Goal: Transaction & Acquisition: Purchase product/service

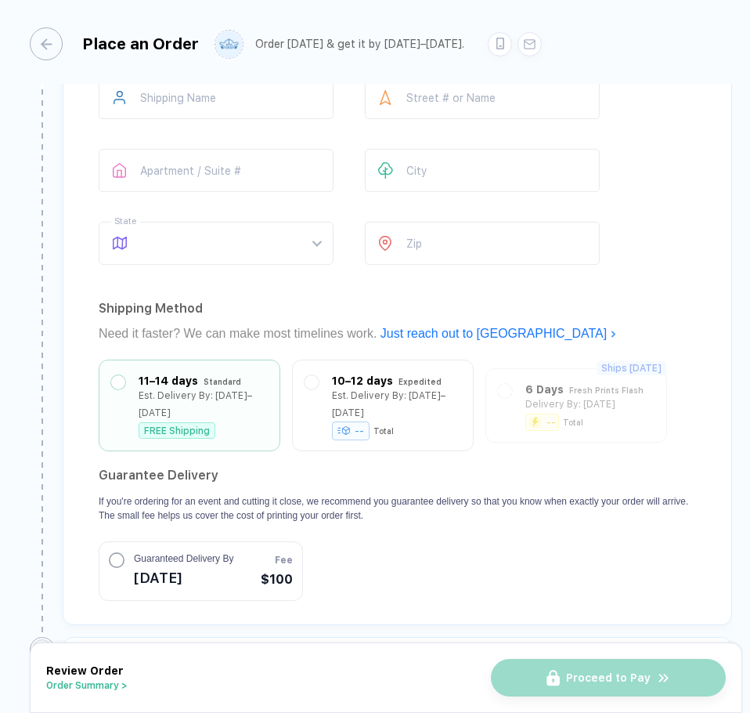
scroll to position [1096, 0]
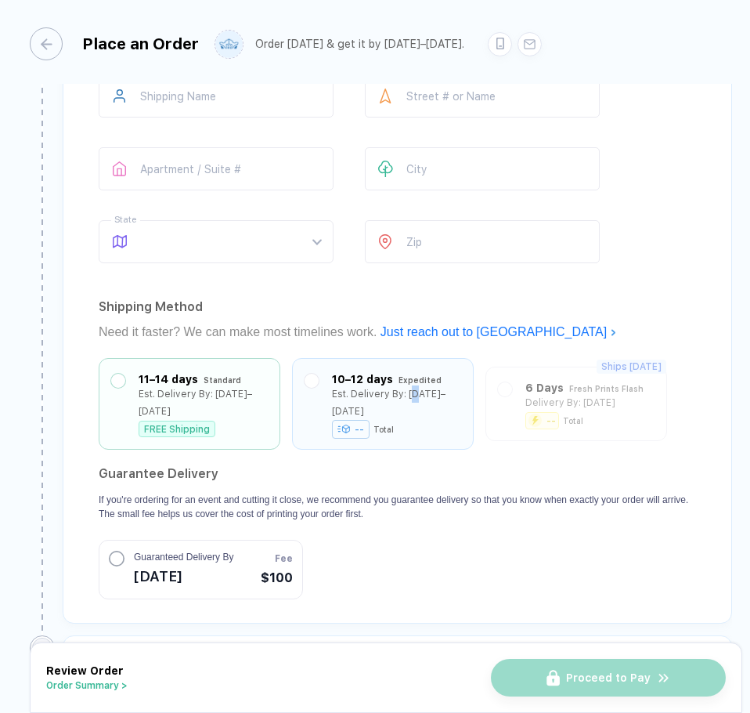
click at [420, 400] on div "Est. Delivery By: [DATE]–[DATE]" at bounding box center [396, 402] width 129 height 34
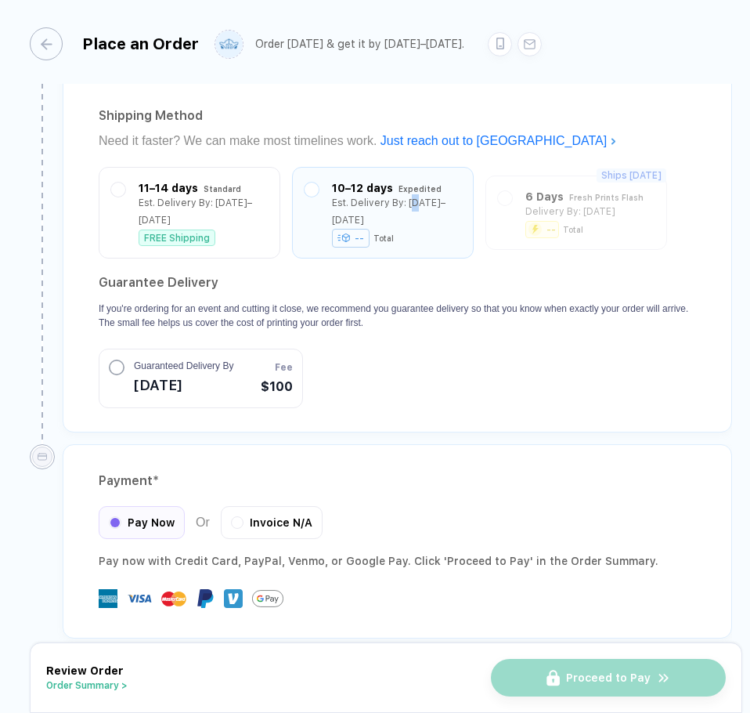
scroll to position [1290, 0]
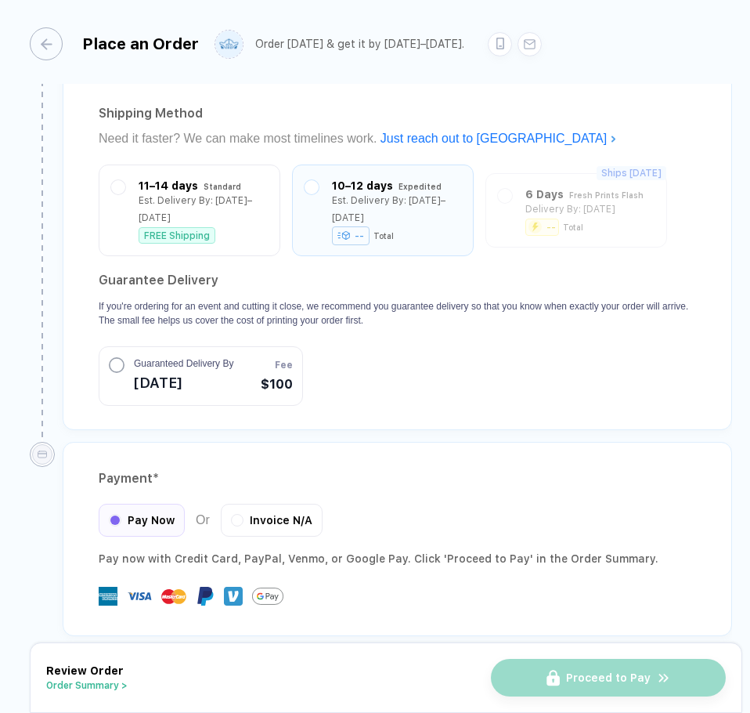
click at [399, 363] on section "Guarantee Delivery If you're ordering for an event and cutting it close, we rec…" at bounding box center [397, 337] width 597 height 138
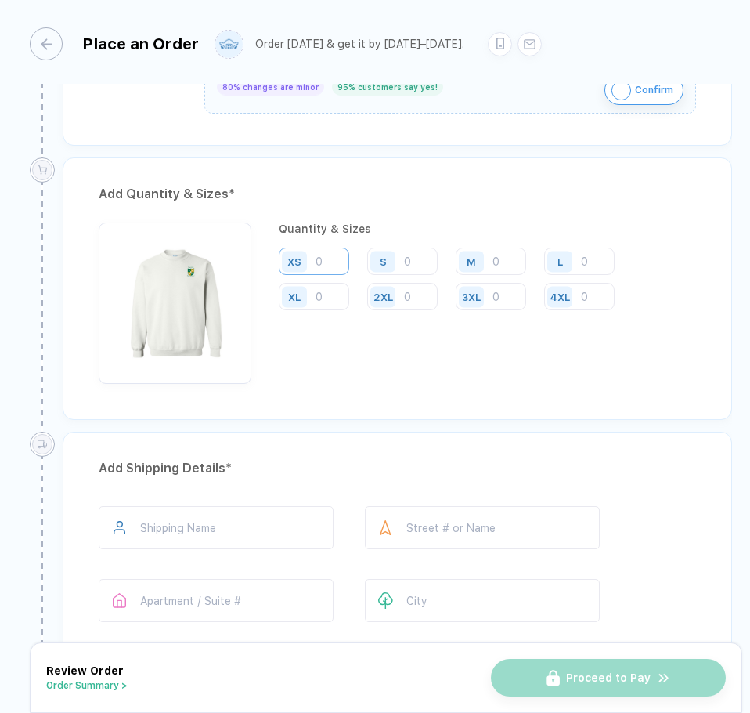
scroll to position [585, 0]
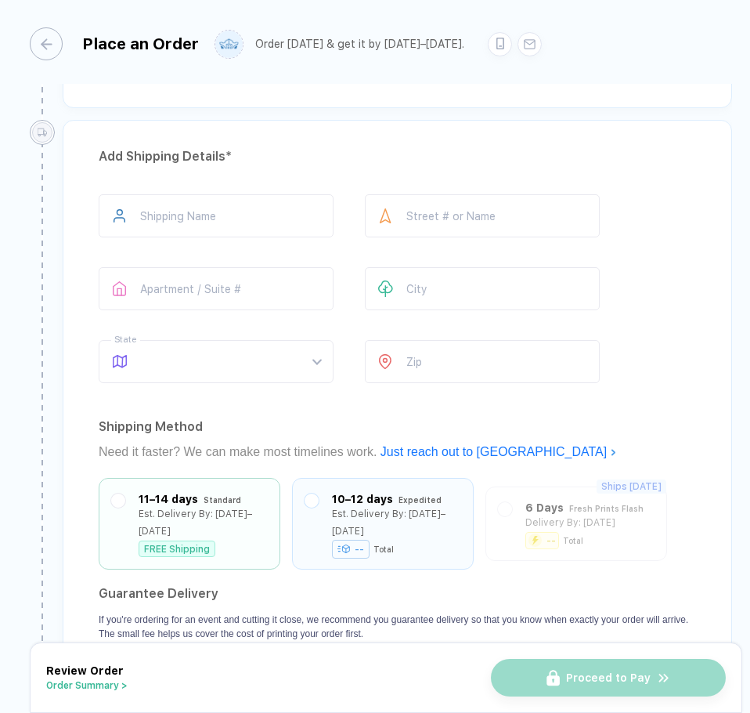
click at [266, 512] on div "11–14 days Standard Est. Delivery By: [DATE]–[DATE] FREE Shipping" at bounding box center [189, 523] width 157 height 67
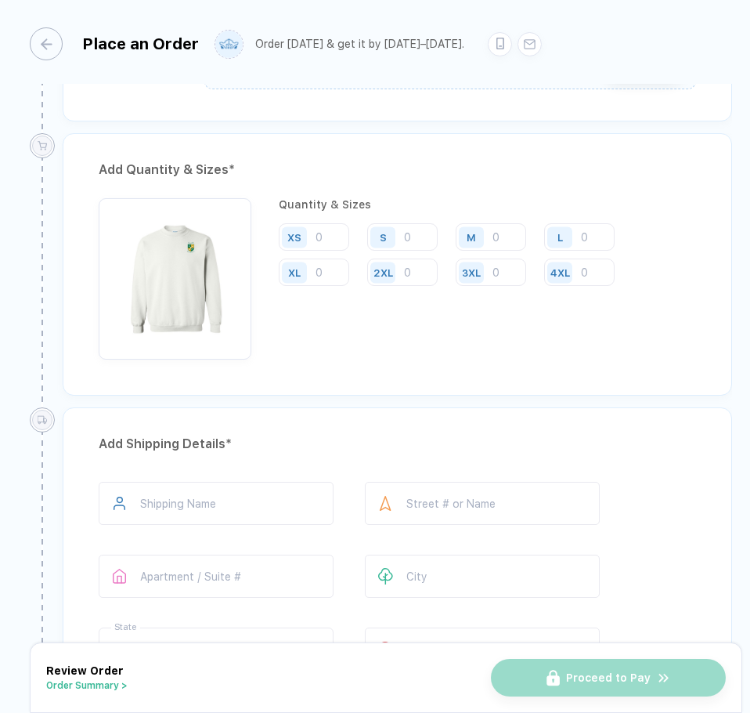
scroll to position [685, 0]
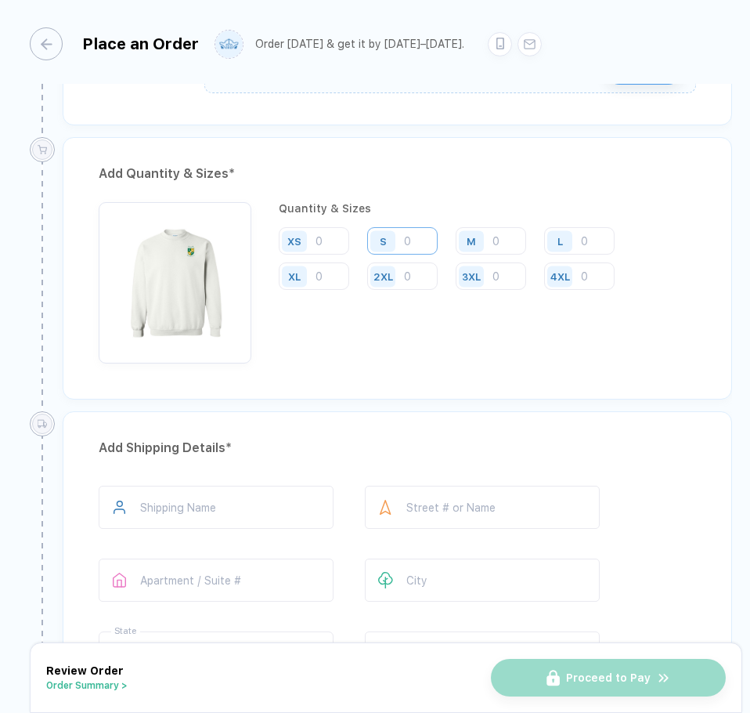
click at [420, 238] on input "number" at bounding box center [402, 240] width 70 height 27
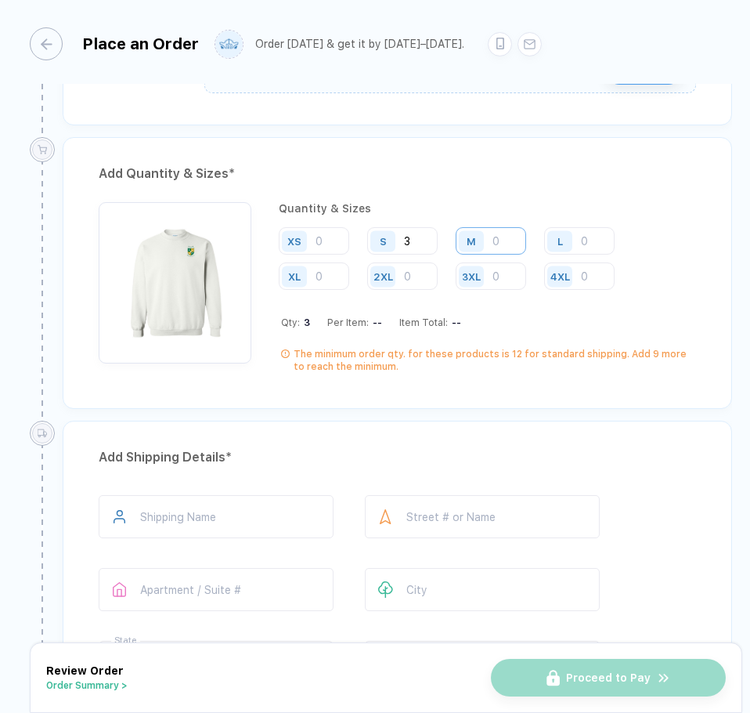
type input "3"
click at [518, 241] on input "number" at bounding box center [491, 240] width 70 height 27
click at [513, 237] on input "number" at bounding box center [491, 240] width 70 height 27
type input "8"
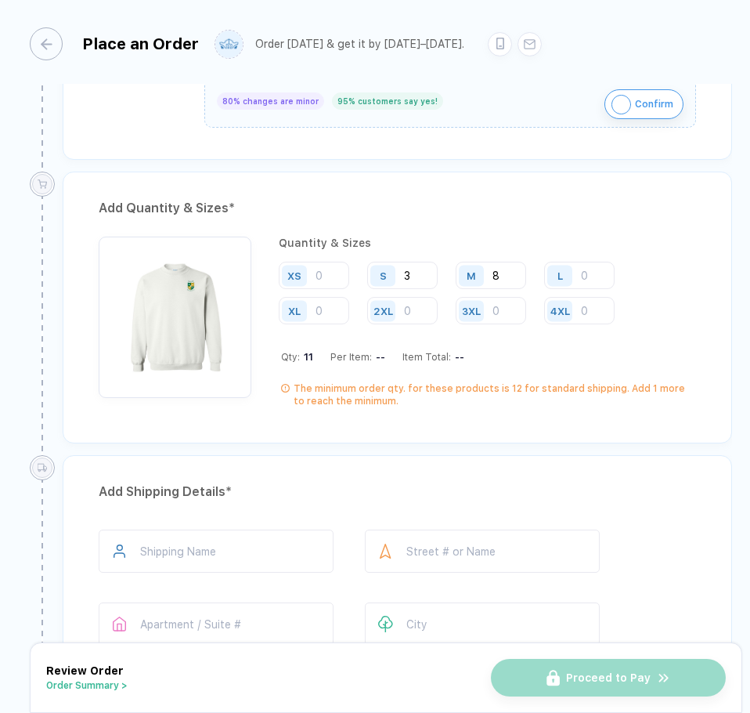
scroll to position [607, 0]
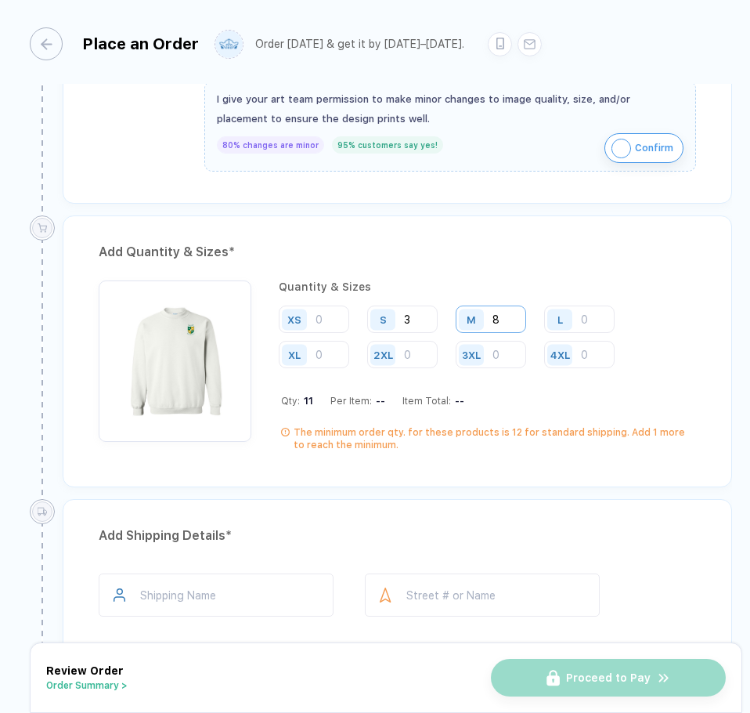
click at [504, 318] on input "8" at bounding box center [491, 318] width 70 height 27
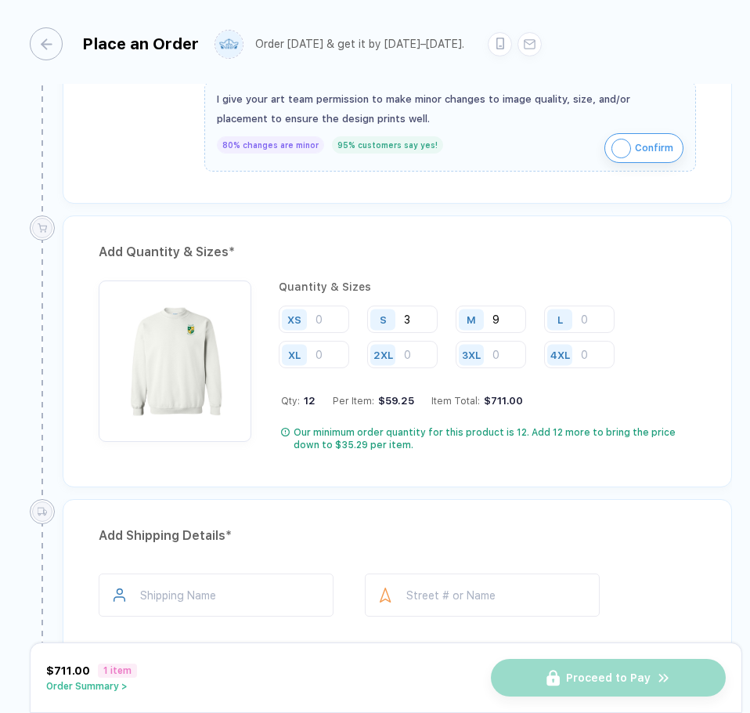
type input "9"
click at [588, 323] on input "number" at bounding box center [579, 318] width 70 height 27
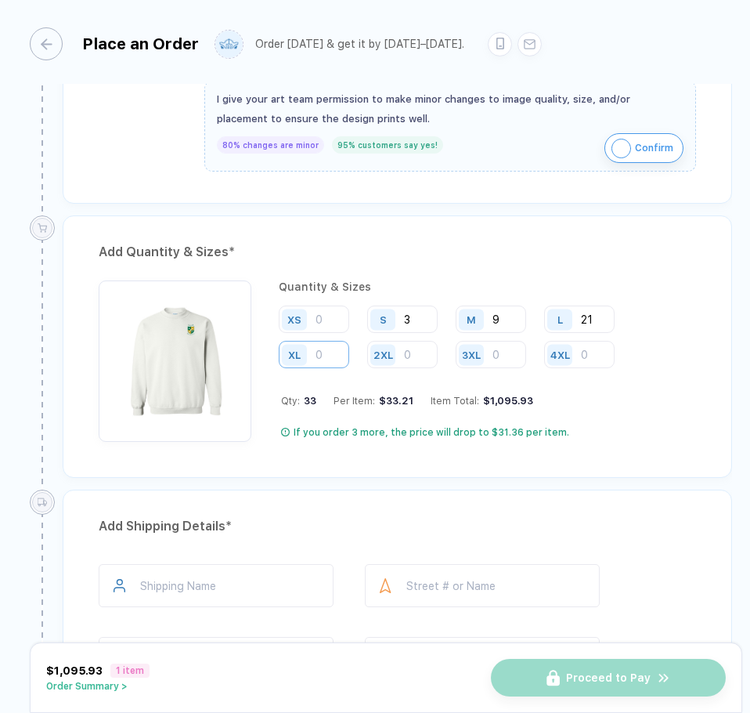
type input "21"
click at [330, 352] on input "number" at bounding box center [314, 354] width 70 height 27
click at [337, 355] on input "number" at bounding box center [314, 354] width 70 height 27
type input "18"
click at [412, 352] on input "number" at bounding box center [402, 354] width 70 height 27
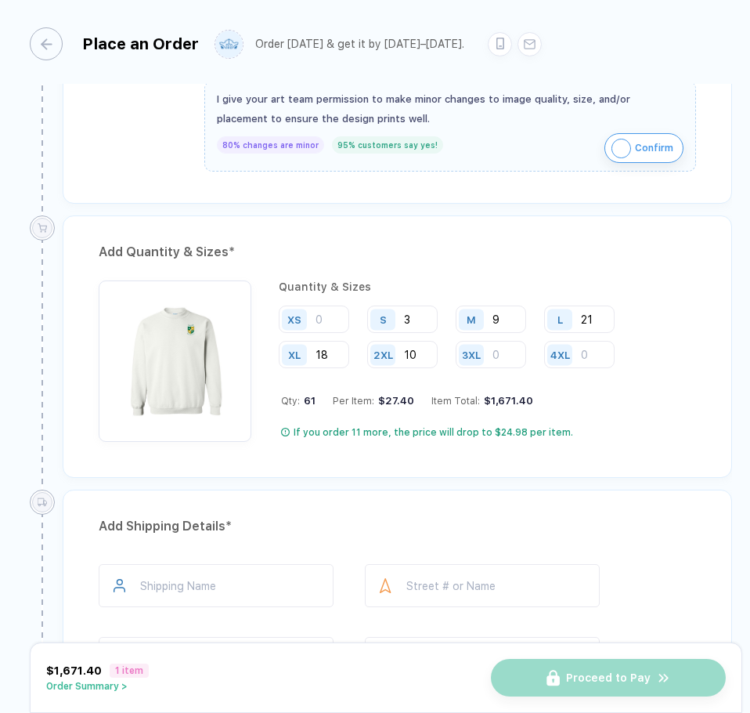
type input "10"
click at [502, 351] on input "number" at bounding box center [491, 354] width 70 height 27
type input "2"
click at [583, 459] on div "Add Quantity & Sizes * Quantity & Sizes XS S 3 M 9 L 21 XL 18 2XL 10 3XL 2 4XL …" at bounding box center [397, 346] width 669 height 262
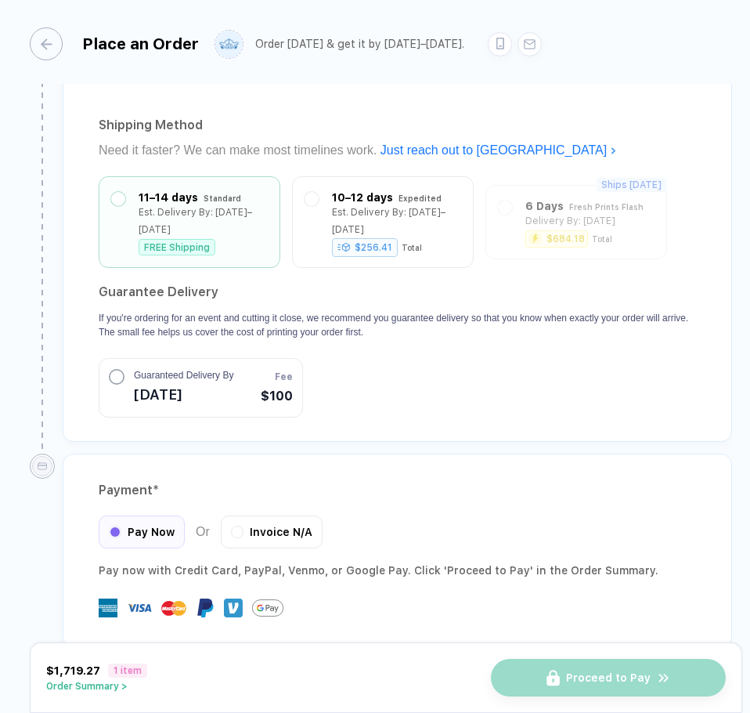
scroll to position [1290, 0]
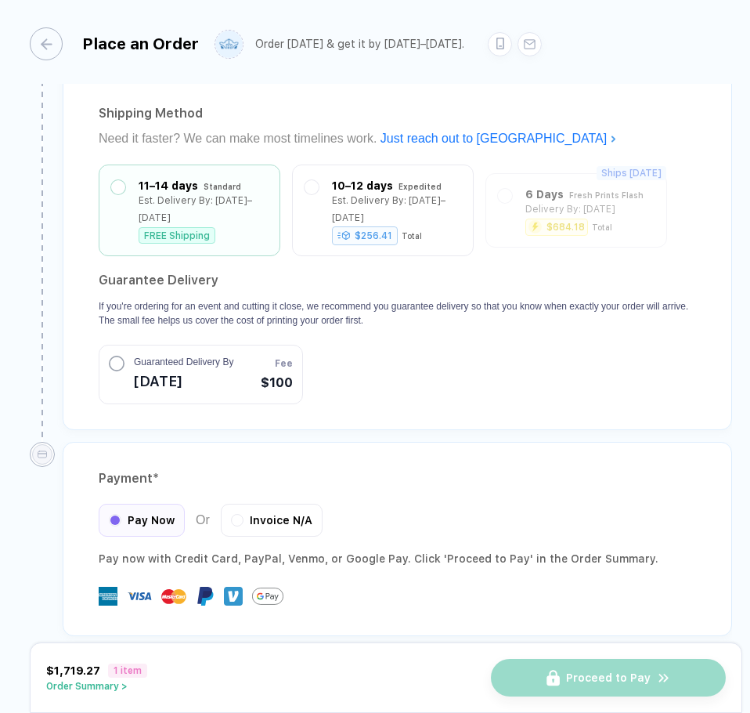
click at [143, 369] on span "[DATE]" at bounding box center [183, 381] width 99 height 25
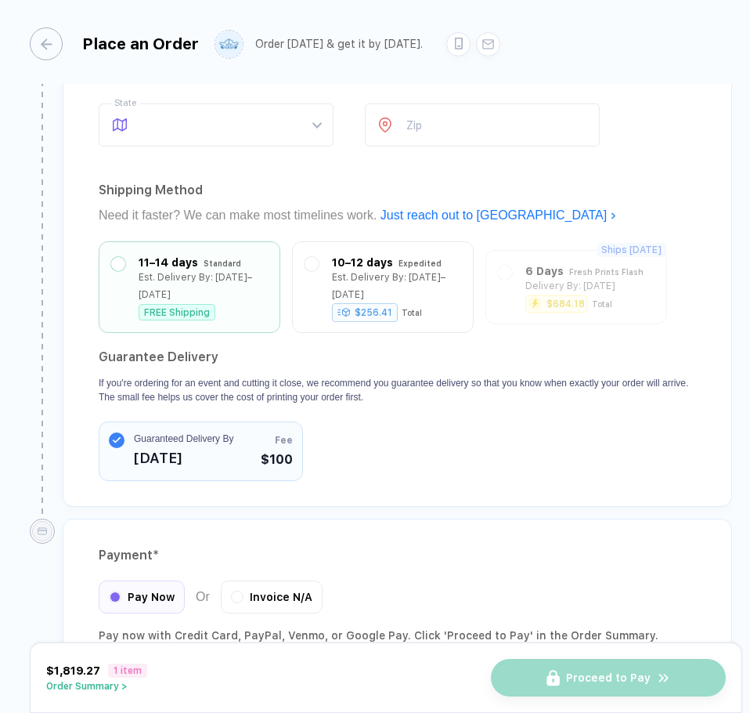
scroll to position [1211, 0]
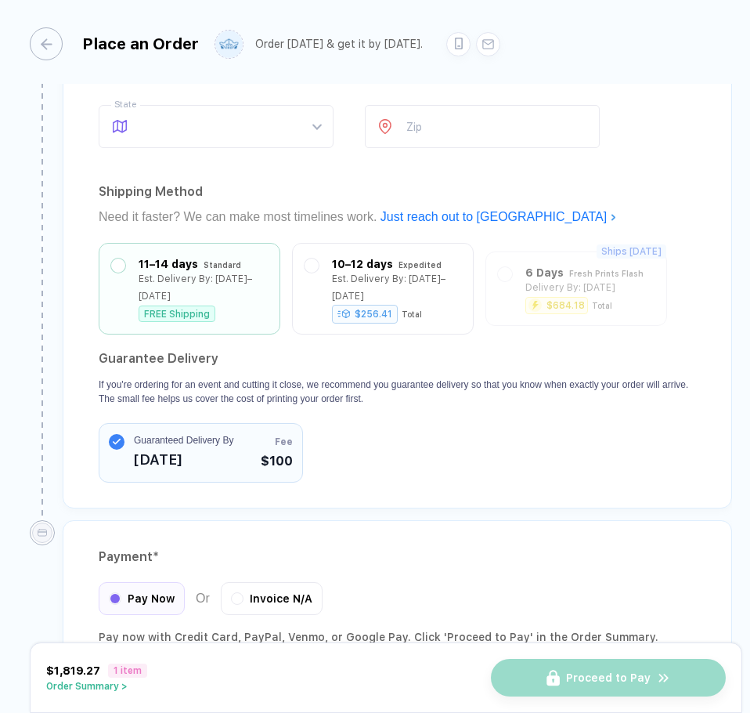
click at [121, 434] on circle "button" at bounding box center [117, 442] width 16 height 16
click at [254, 435] on button "Guaranteed Delivery By [DATE] Fee $100" at bounding box center [201, 453] width 204 height 60
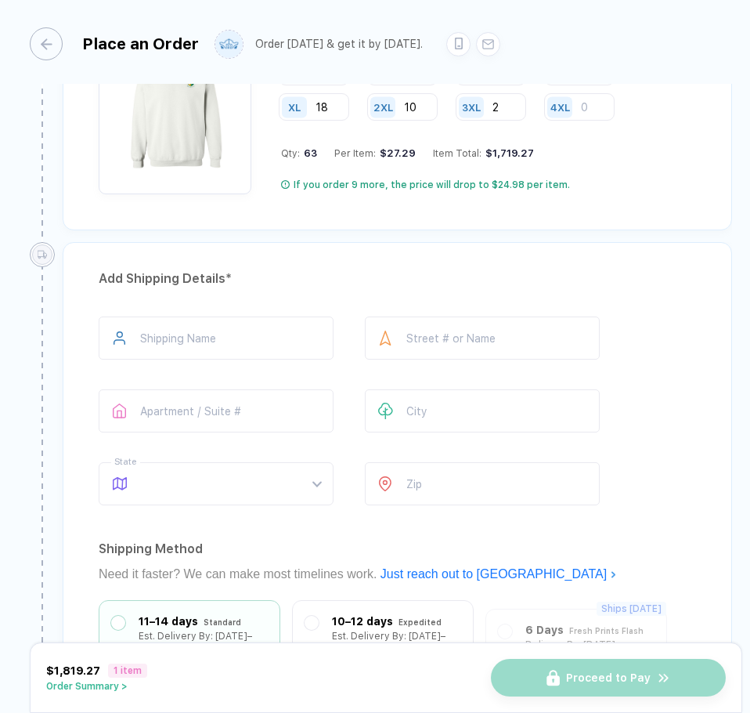
scroll to position [940, 0]
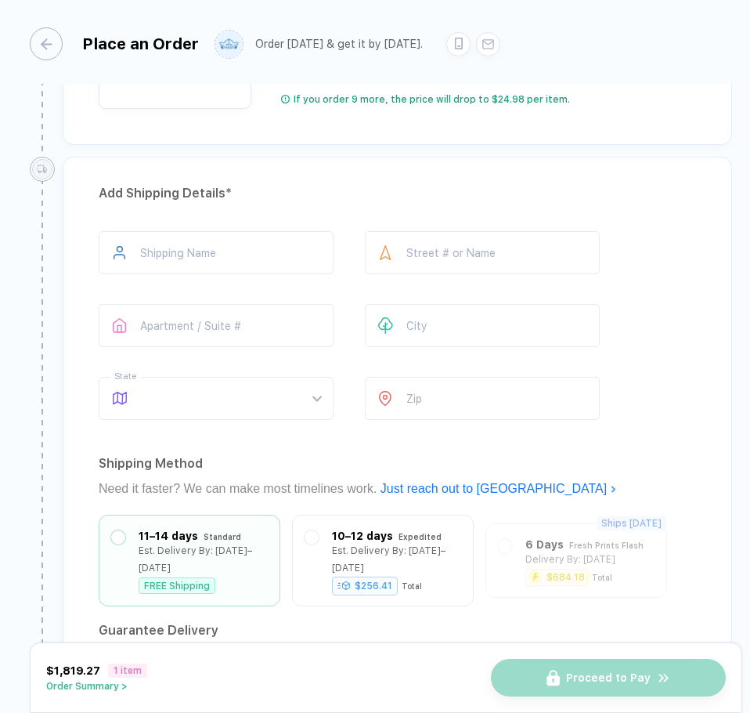
click at [109, 689] on button "Order Summary >" at bounding box center [96, 685] width 101 height 11
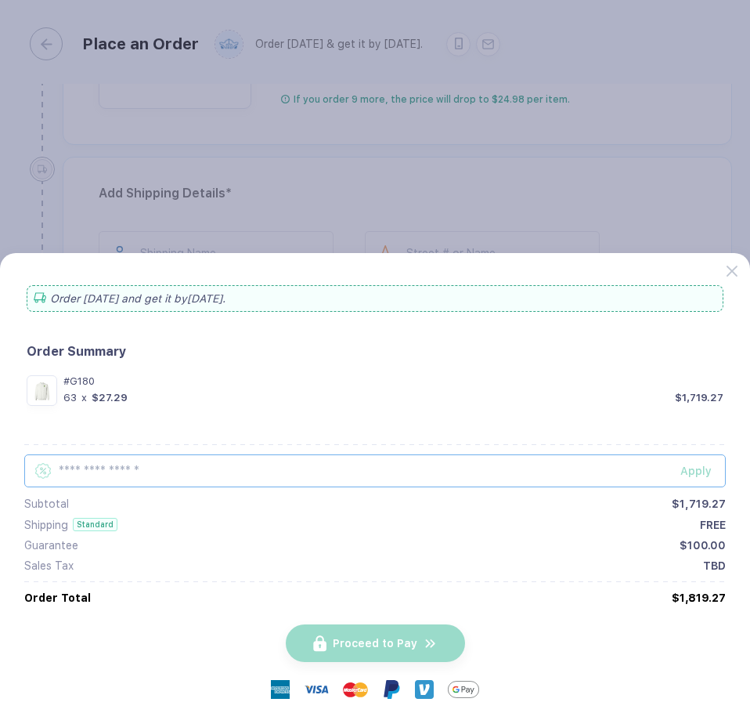
click at [228, 477] on input "text" at bounding box center [375, 470] width 702 height 33
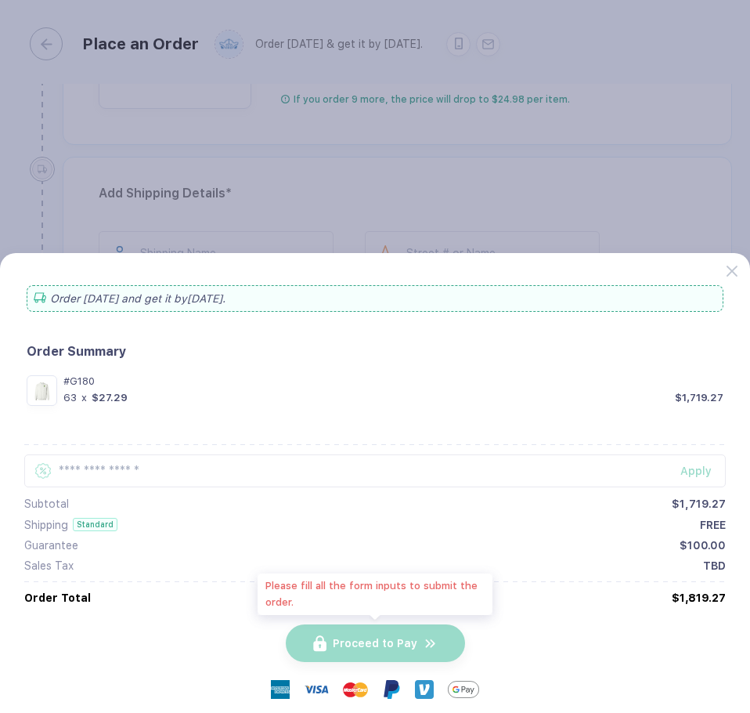
click at [352, 633] on div "Proceed to Pay" at bounding box center [375, 643] width 179 height 38
click at [300, 96] on button "button" at bounding box center [375, 356] width 750 height 713
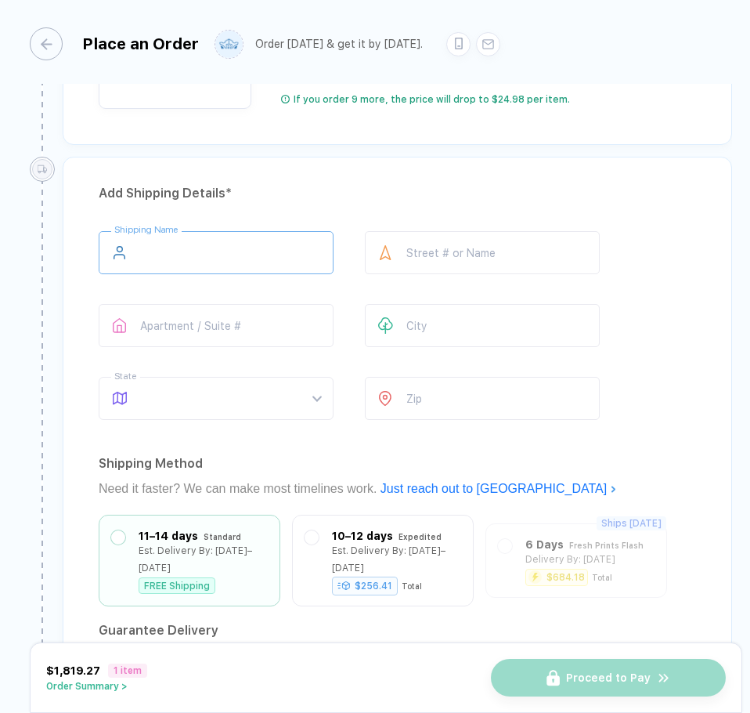
click at [257, 256] on input "text" at bounding box center [216, 252] width 235 height 43
type input "*****"
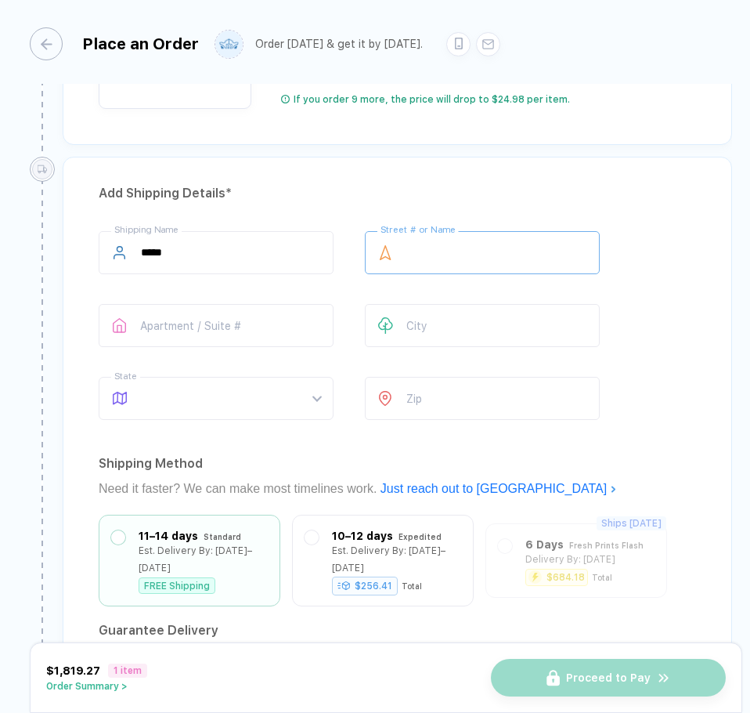
click at [498, 255] on input "text" at bounding box center [482, 252] width 235 height 43
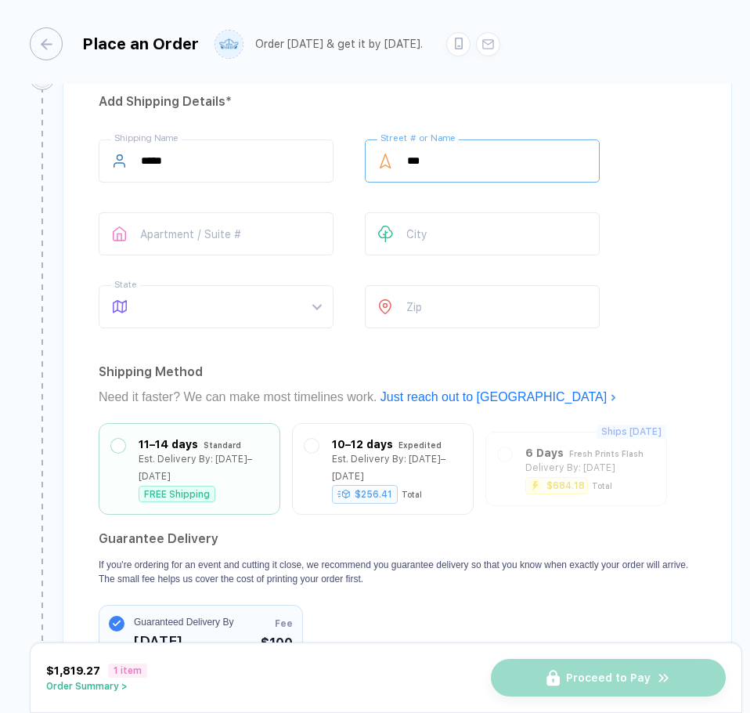
scroll to position [1018, 0]
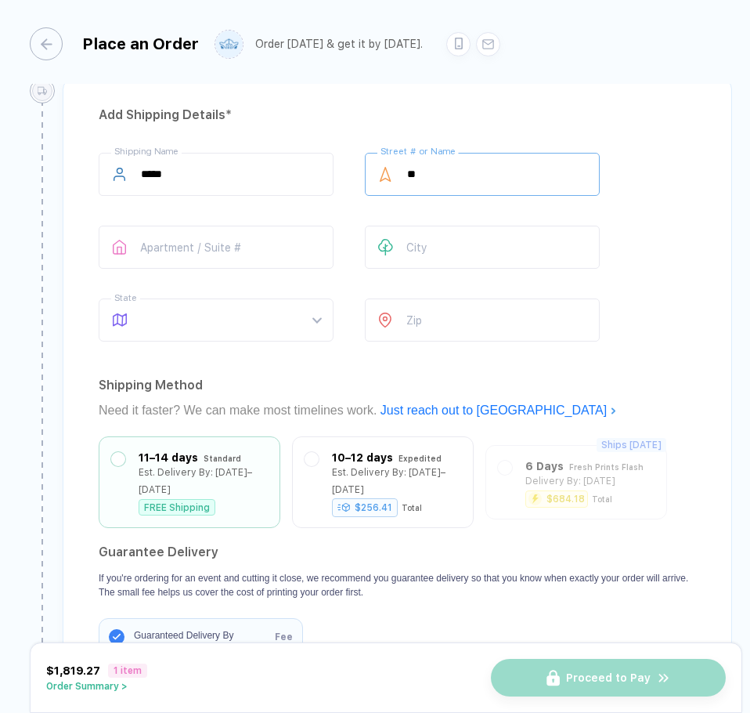
type input "*"
type input "**********"
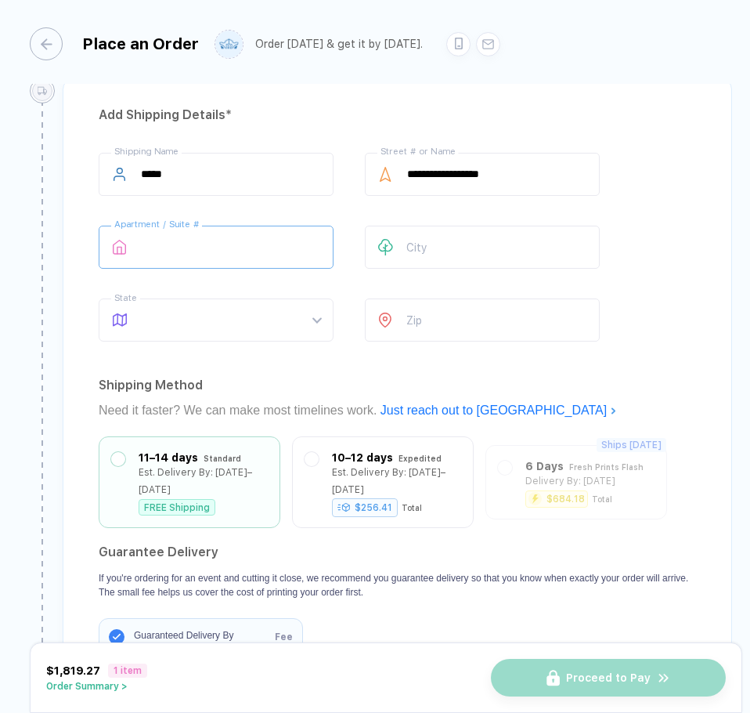
drag, startPoint x: 249, startPoint y: 238, endPoint x: 279, endPoint y: 247, distance: 31.2
click at [250, 238] on input "text" at bounding box center [216, 246] width 235 height 43
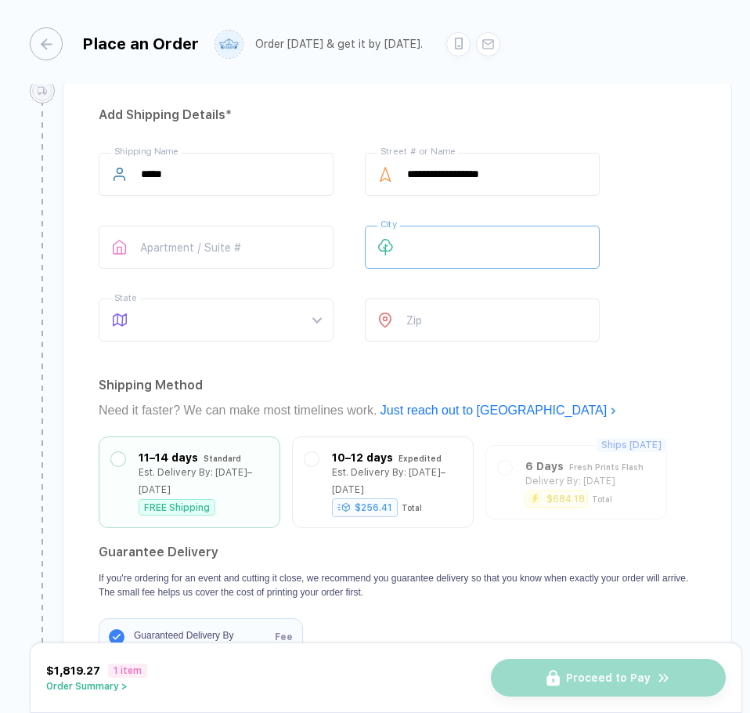
click at [417, 263] on input "text" at bounding box center [482, 246] width 235 height 43
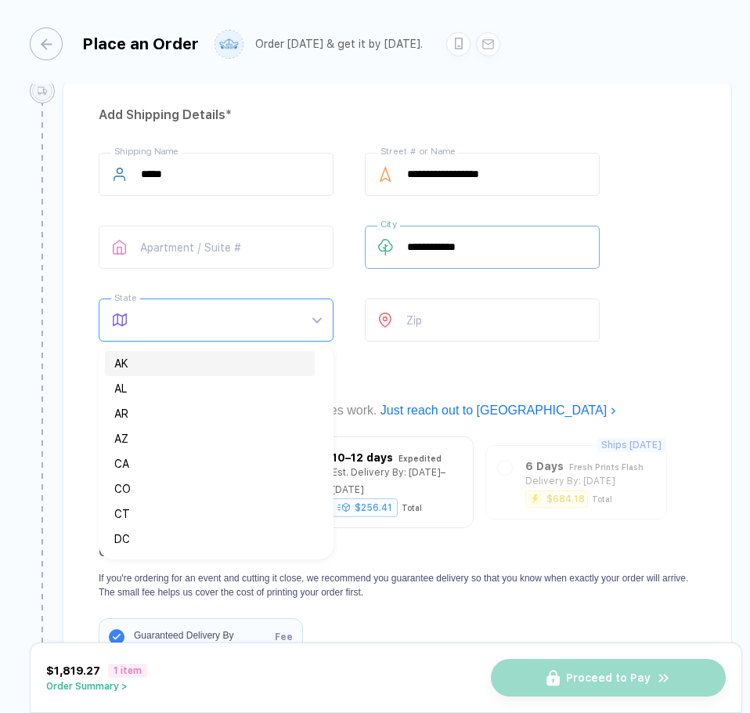
drag, startPoint x: 308, startPoint y: 302, endPoint x: 313, endPoint y: 317, distance: 15.6
click at [309, 305] on span at bounding box center [231, 319] width 180 height 41
type input "**********"
type input "**"
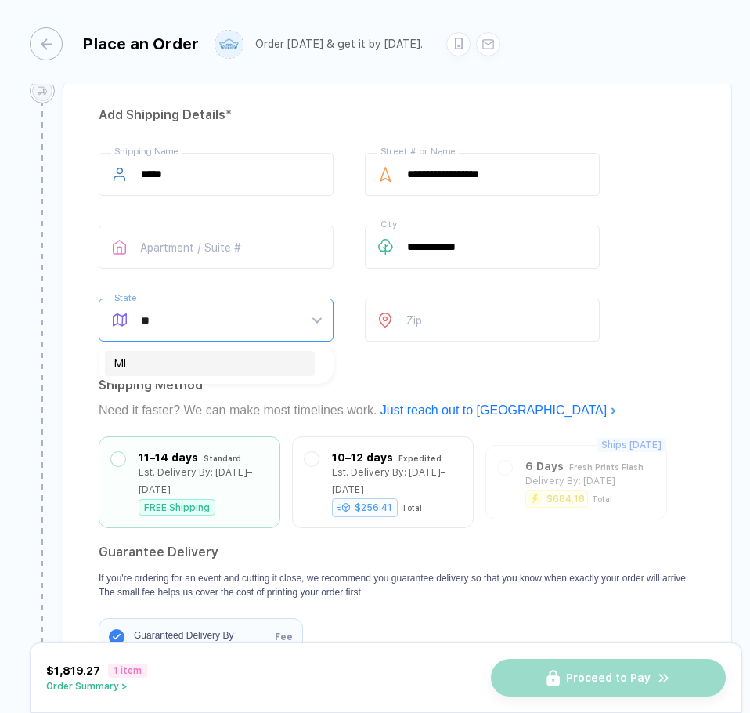
click at [173, 364] on div "MI" at bounding box center [209, 363] width 191 height 17
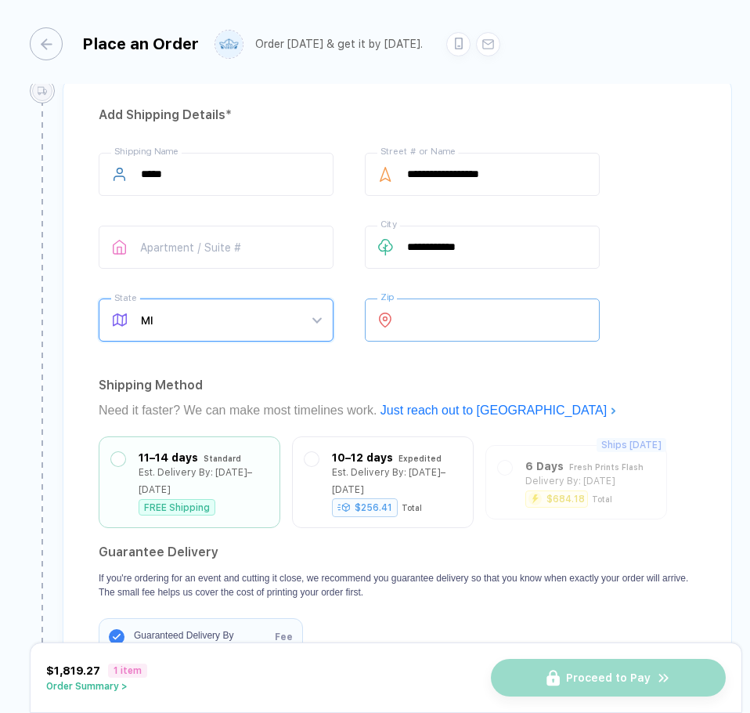
click at [500, 326] on input "number" at bounding box center [482, 319] width 235 height 43
type input "*****"
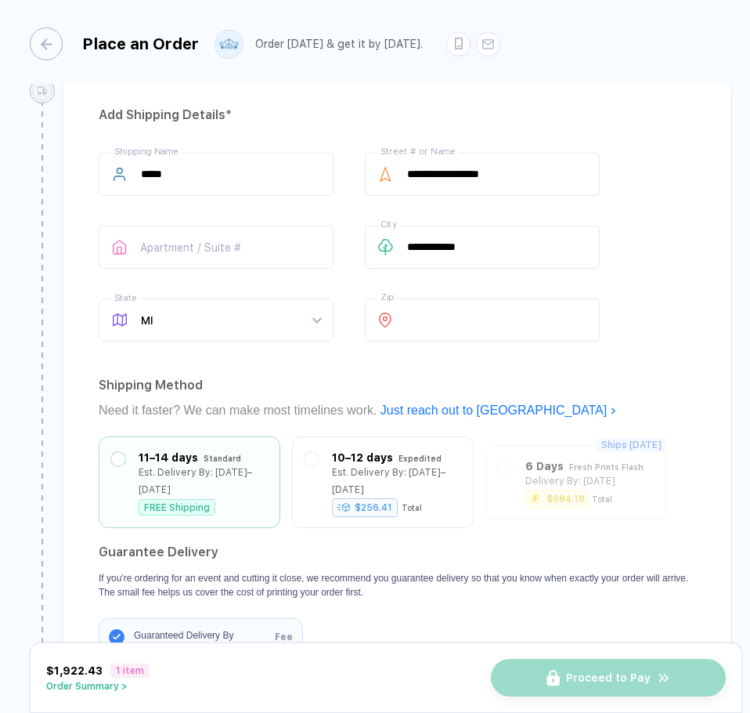
click at [305, 359] on div "**********" at bounding box center [397, 389] width 669 height 623
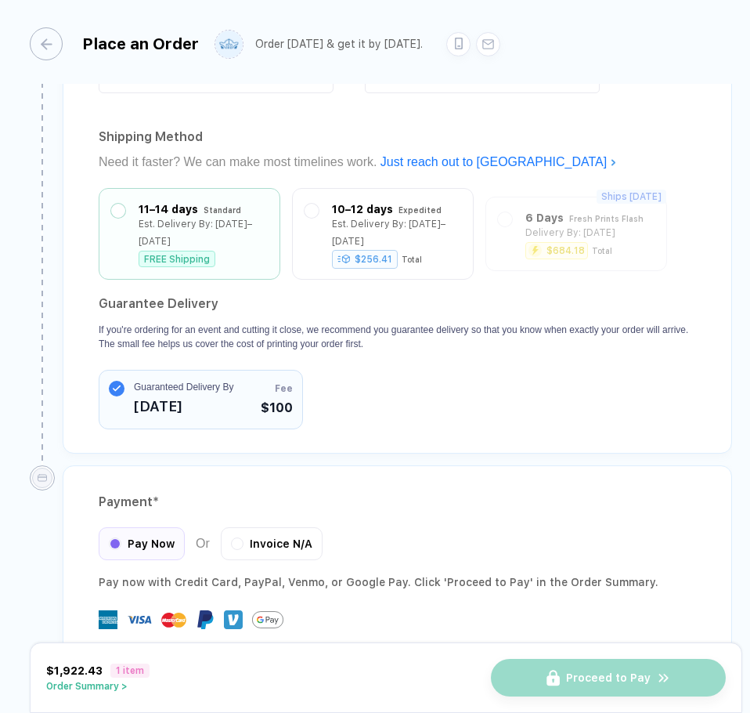
scroll to position [1290, 0]
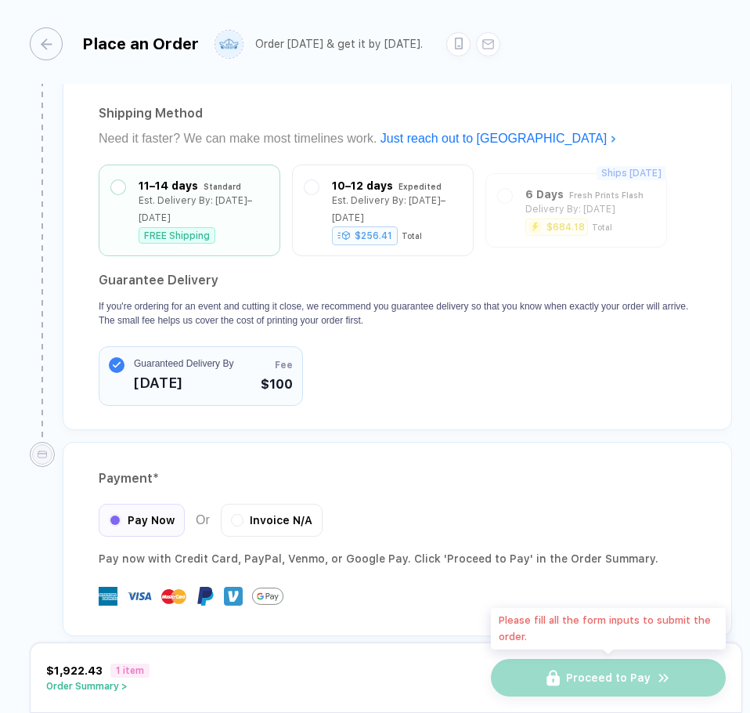
click at [550, 680] on div "Proceed to Pay" at bounding box center [608, 677] width 235 height 38
drag, startPoint x: 114, startPoint y: 692, endPoint x: 135, endPoint y: 680, distance: 24.2
click at [114, 692] on div "$1,922.43 1 item Order Summary > Proceed to Pay" at bounding box center [386, 677] width 713 height 70
click at [128, 681] on button "Order Summary >" at bounding box center [97, 685] width 103 height 11
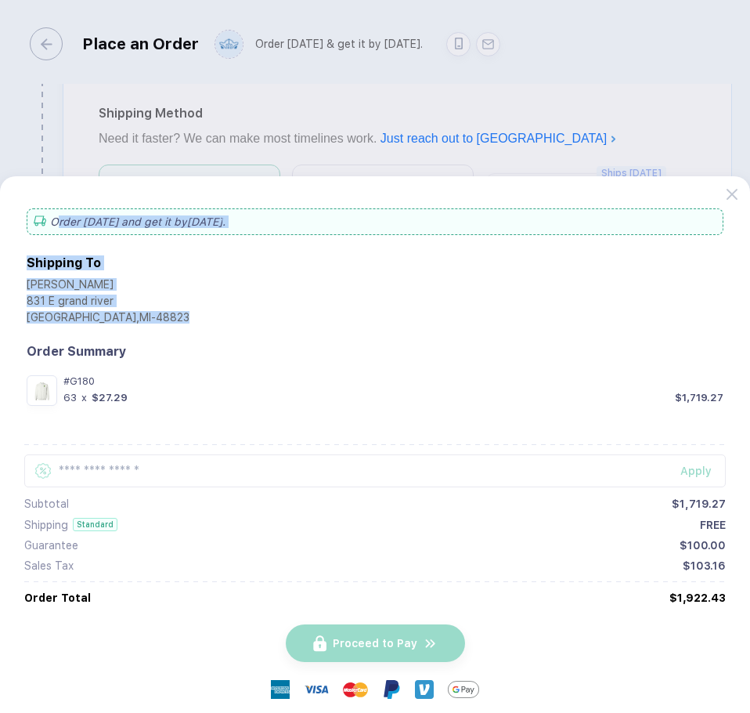
drag, startPoint x: 496, startPoint y: 193, endPoint x: 447, endPoint y: 327, distance: 142.4
click at [447, 327] on div "Order [DATE] and get it by [DATE] . Shipping To [PERSON_NAME] [STREET_ADDRESS] …" at bounding box center [375, 444] width 750 height 536
click at [574, 240] on div "Order [DATE] and get it by [DATE] . Shipping To [PERSON_NAME] [STREET_ADDRESS] …" at bounding box center [375, 455] width 702 height 511
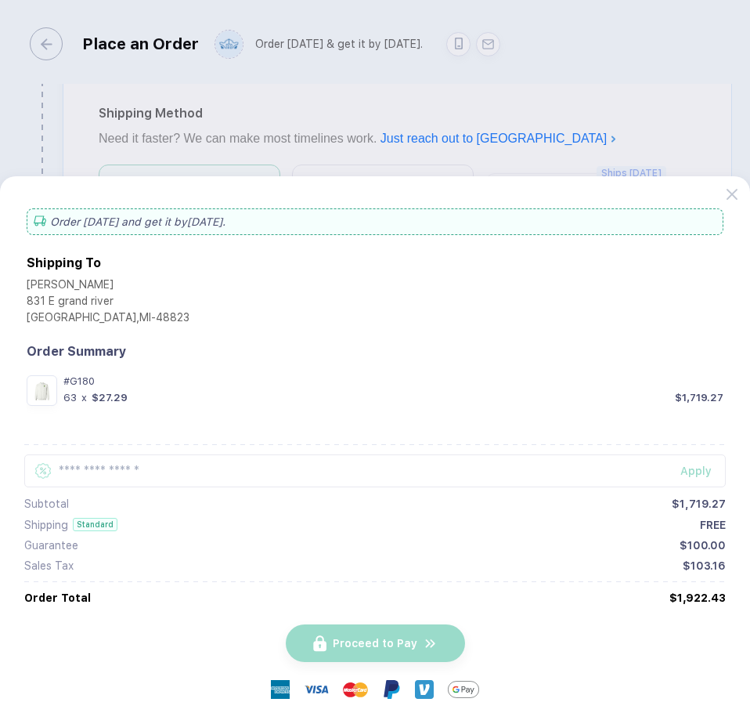
drag, startPoint x: 734, startPoint y: 210, endPoint x: 741, endPoint y: 200, distance: 12.2
click at [734, 207] on div "Order [DATE] and get it by [DATE] . Shipping To [PERSON_NAME] [STREET_ADDRESS] …" at bounding box center [375, 444] width 750 height 536
click at [745, 198] on div at bounding box center [738, 188] width 23 height 23
click at [734, 190] on icon at bounding box center [732, 194] width 11 height 11
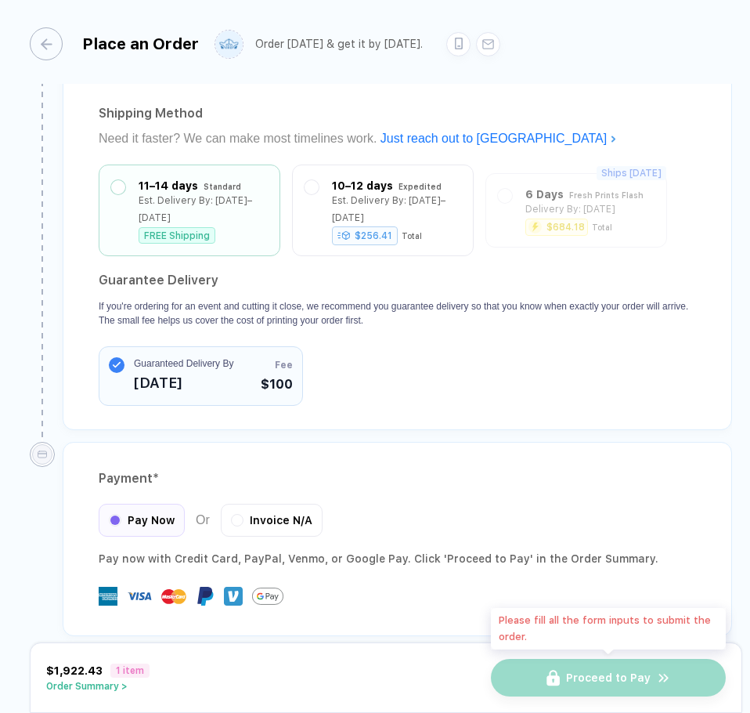
drag, startPoint x: 590, startPoint y: 667, endPoint x: 597, endPoint y: 637, distance: 30.4
click at [591, 666] on div "Proceed to Pay" at bounding box center [608, 677] width 235 height 38
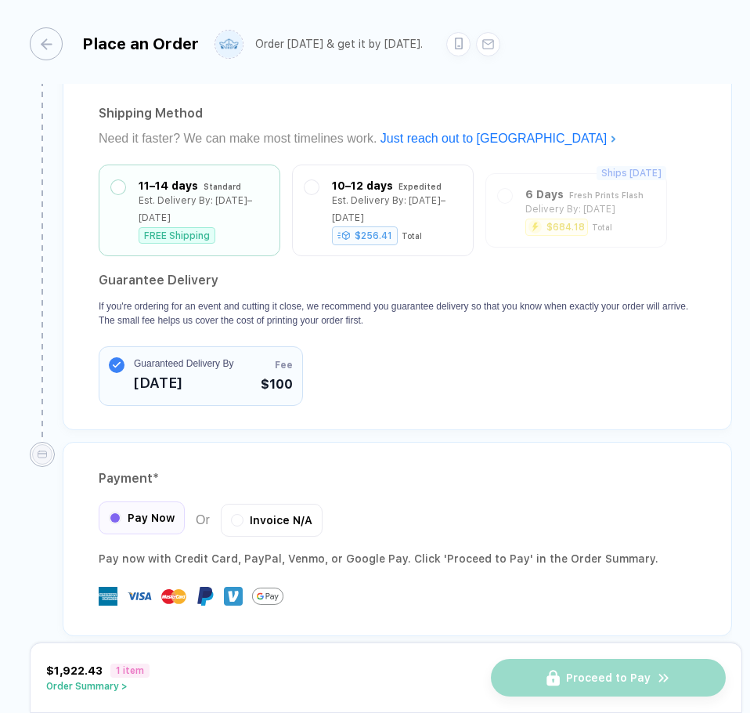
drag, startPoint x: 184, startPoint y: 504, endPoint x: 146, endPoint y: 500, distance: 37.8
click at [183, 504] on div "Pay Now Or Invoice N/A" at bounding box center [211, 519] width 224 height 33
click at [146, 511] on span "Pay Now" at bounding box center [151, 517] width 47 height 13
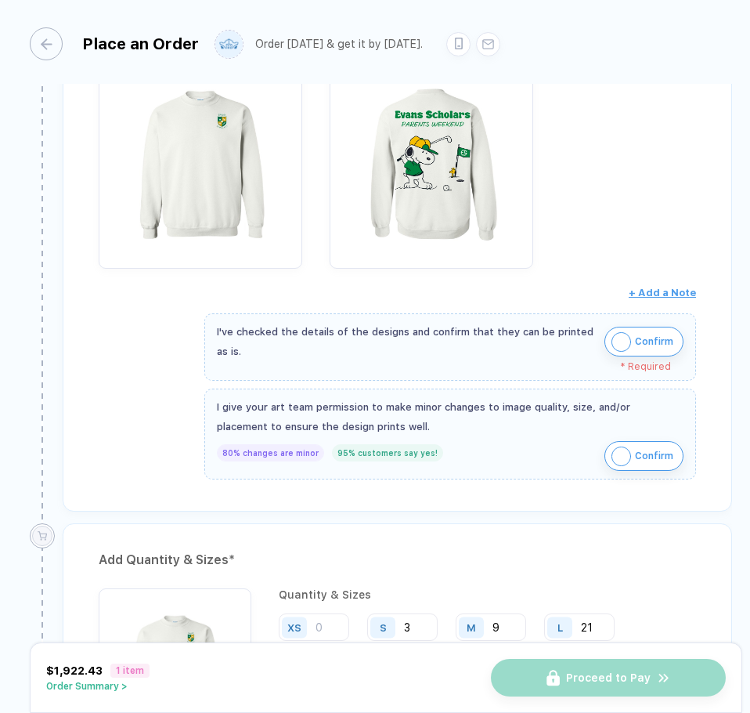
scroll to position [193, 0]
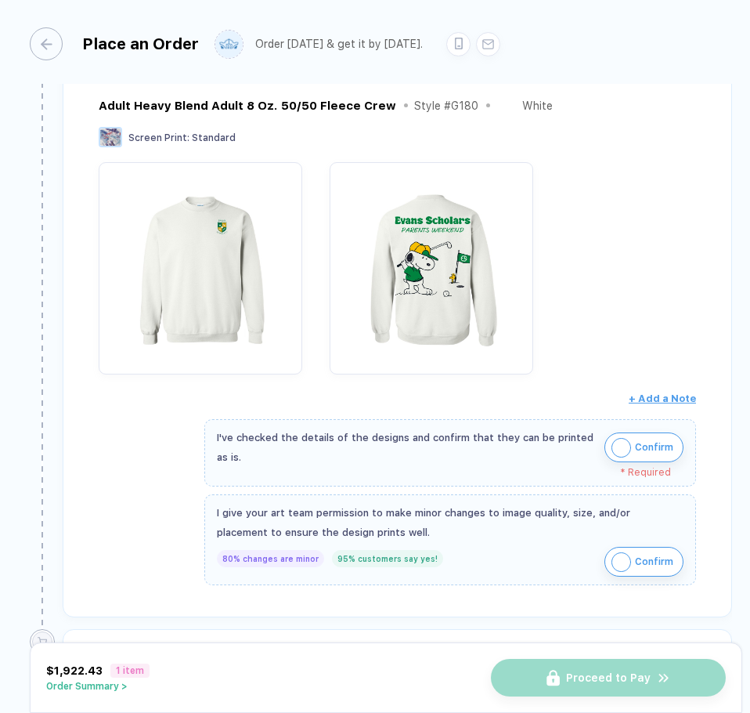
click at [612, 451] on img "button" at bounding box center [622, 448] width 20 height 20
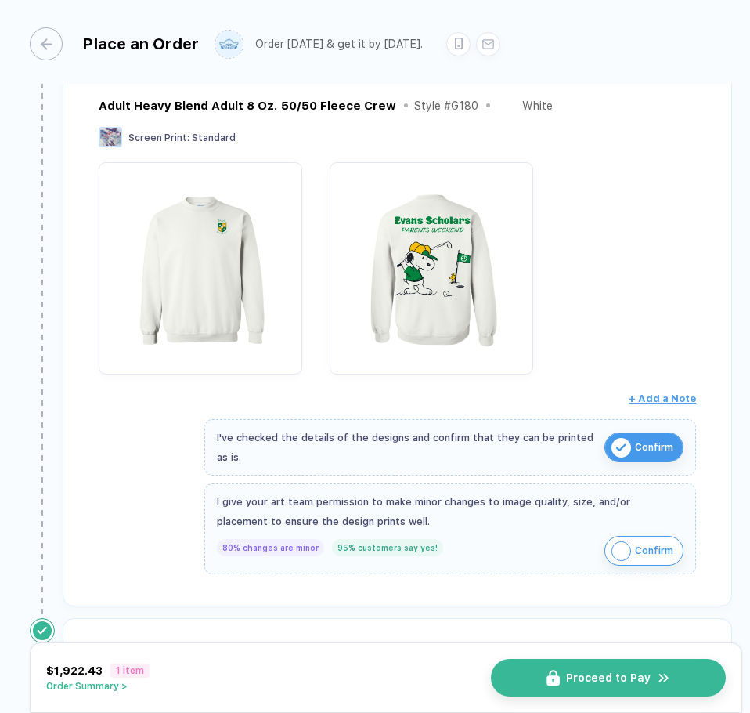
click at [615, 550] on img "button" at bounding box center [622, 551] width 20 height 20
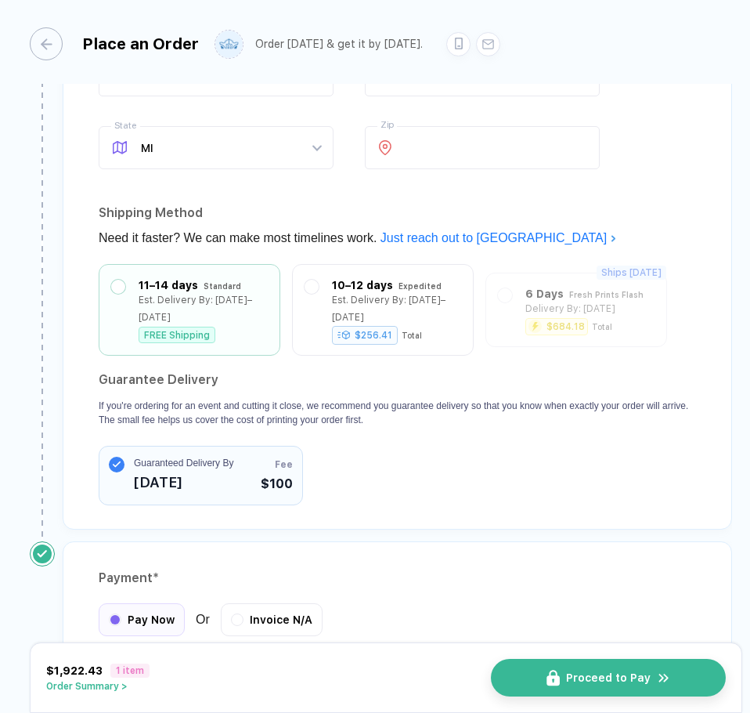
scroll to position [1279, 0]
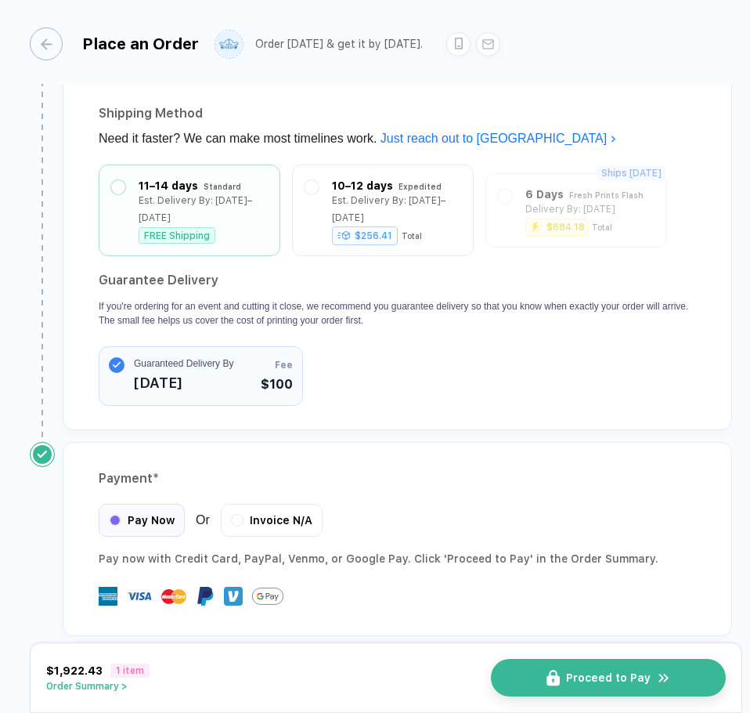
click at [139, 678] on div "$1,922.43 1 item Order Summary >" at bounding box center [97, 677] width 103 height 28
click at [128, 687] on button "Order Summary >" at bounding box center [97, 685] width 103 height 11
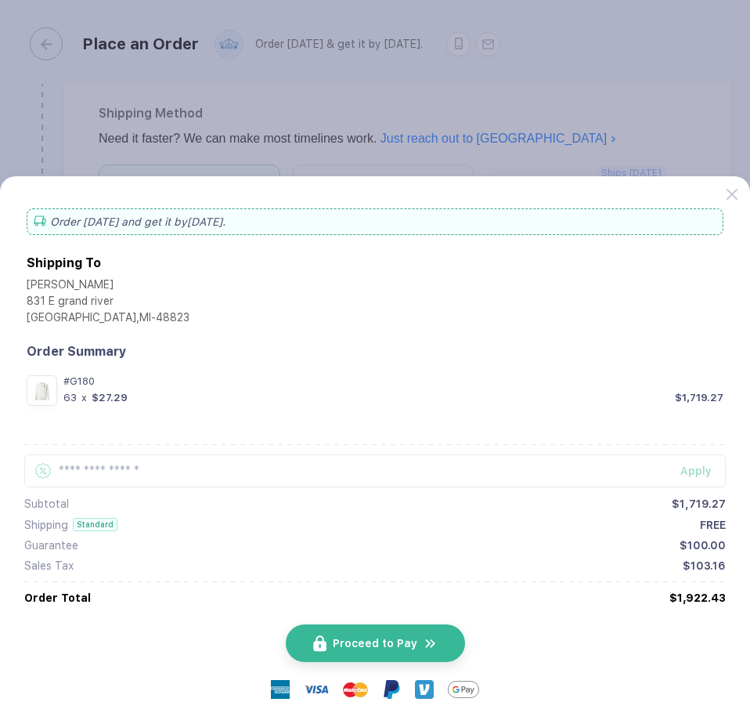
click at [413, 175] on button "button" at bounding box center [375, 356] width 750 height 713
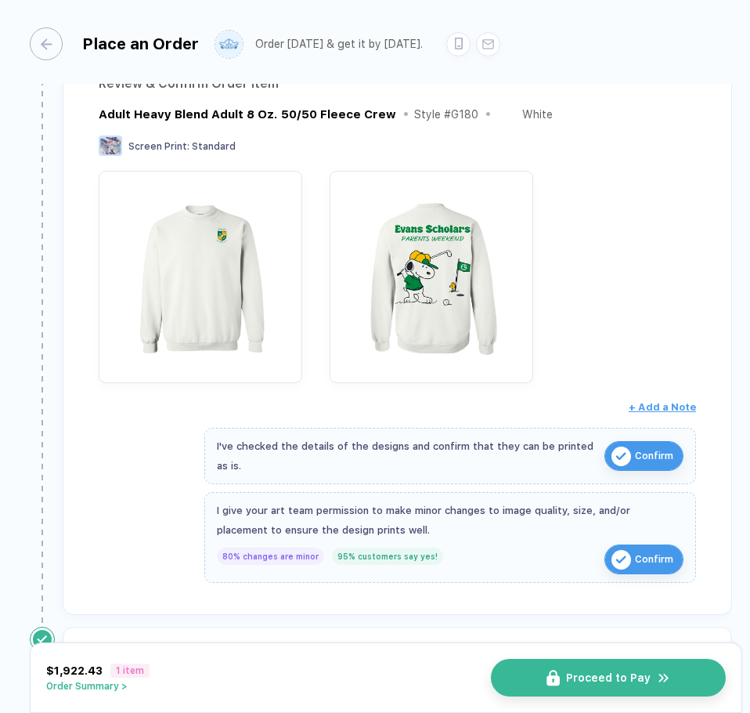
scroll to position [182, 0]
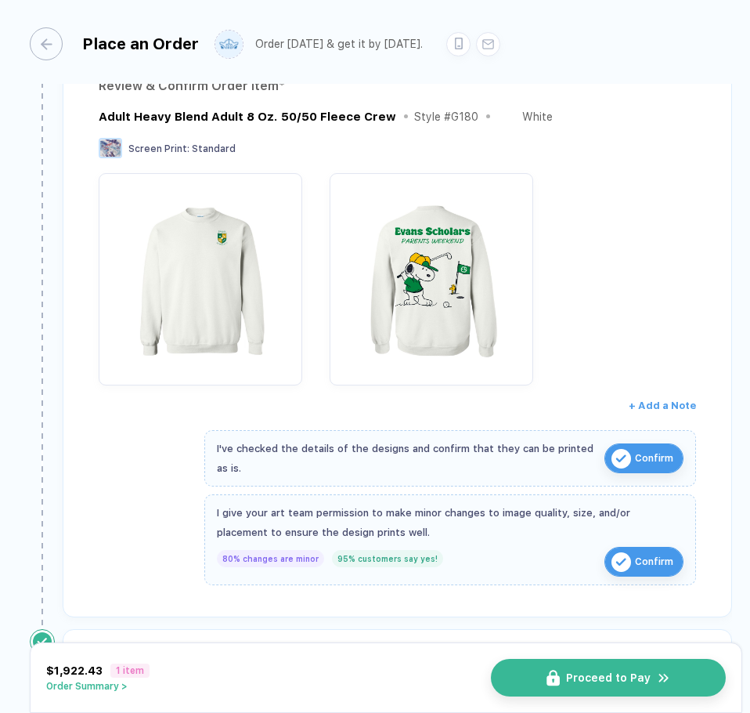
click at [651, 398] on button "+ Add a Note" at bounding box center [662, 405] width 67 height 25
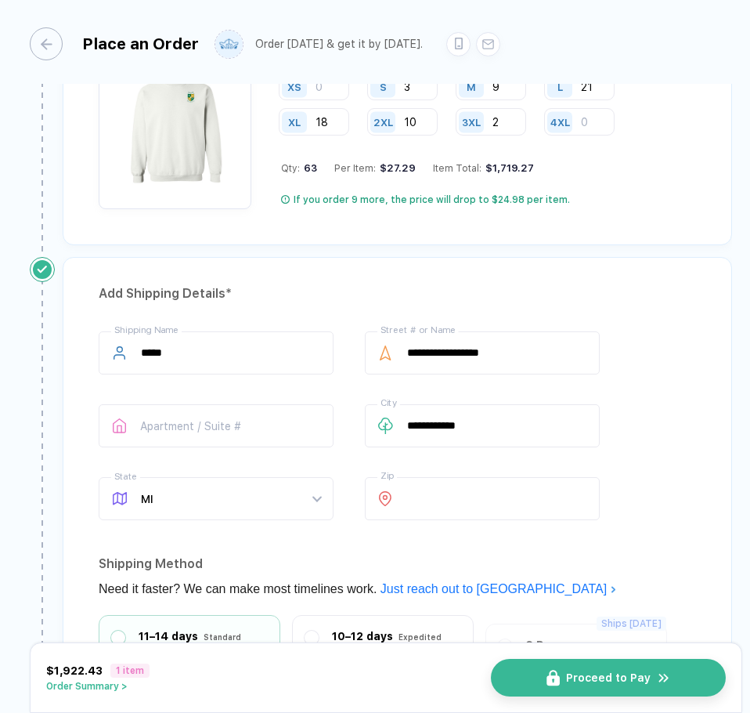
scroll to position [861, 0]
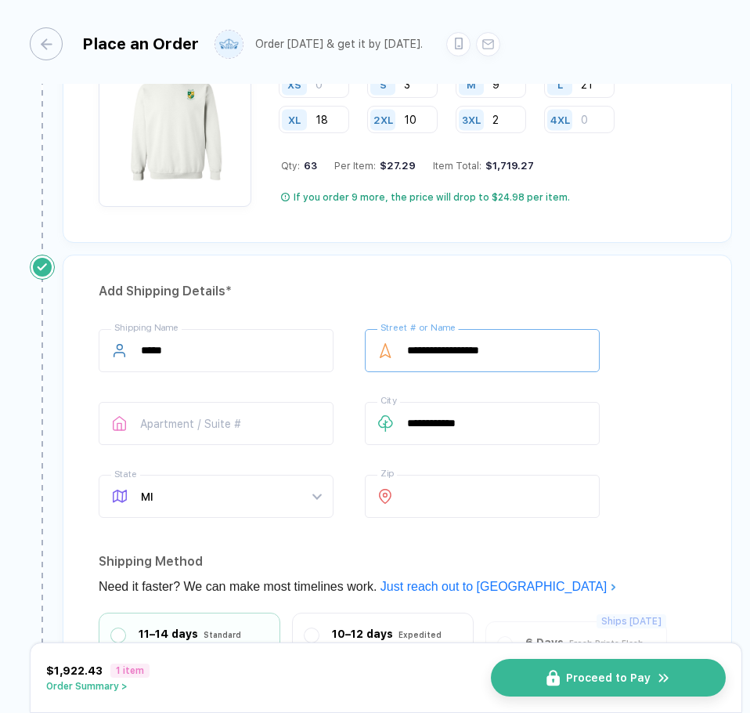
drag, startPoint x: 542, startPoint y: 352, endPoint x: 433, endPoint y: 319, distance: 113.7
click at [399, 337] on div "**********" at bounding box center [482, 350] width 235 height 43
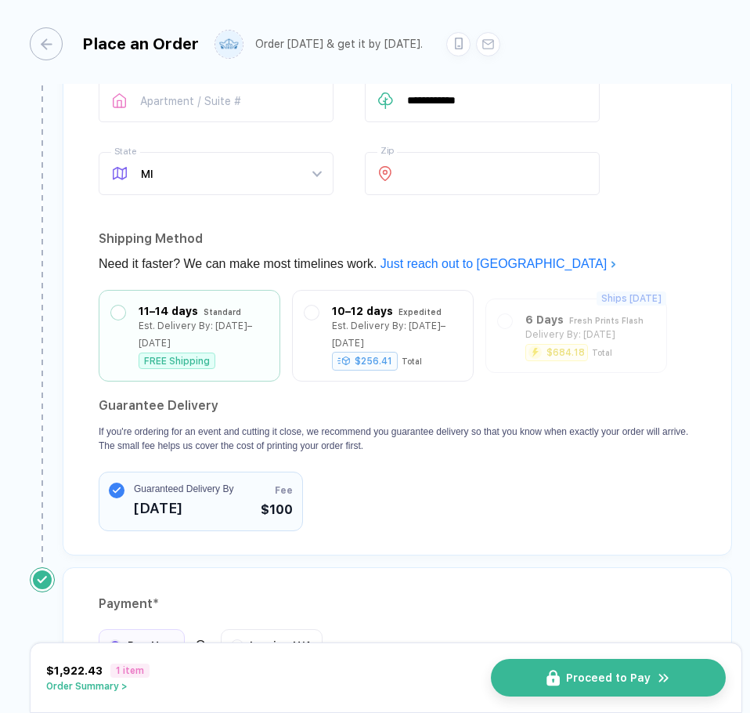
scroll to position [1253, 0]
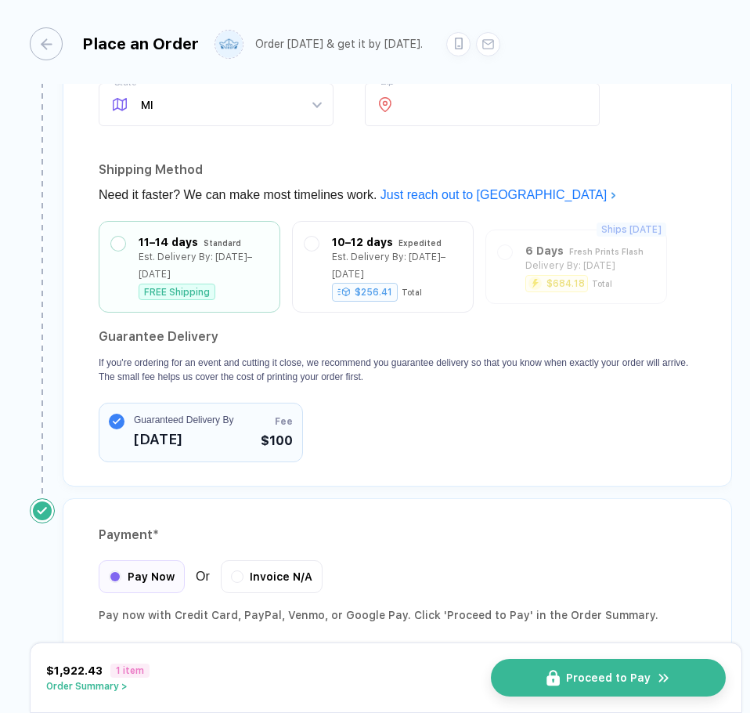
type input "**********"
click at [432, 419] on section "Guarantee Delivery If you're ordering for an event and cutting it close, we rec…" at bounding box center [397, 393] width 597 height 138
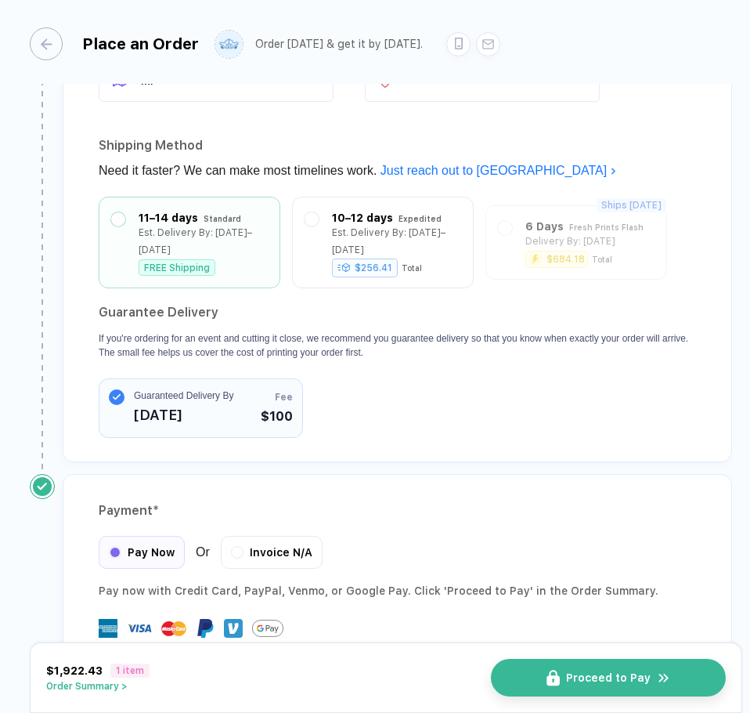
scroll to position [1309, 0]
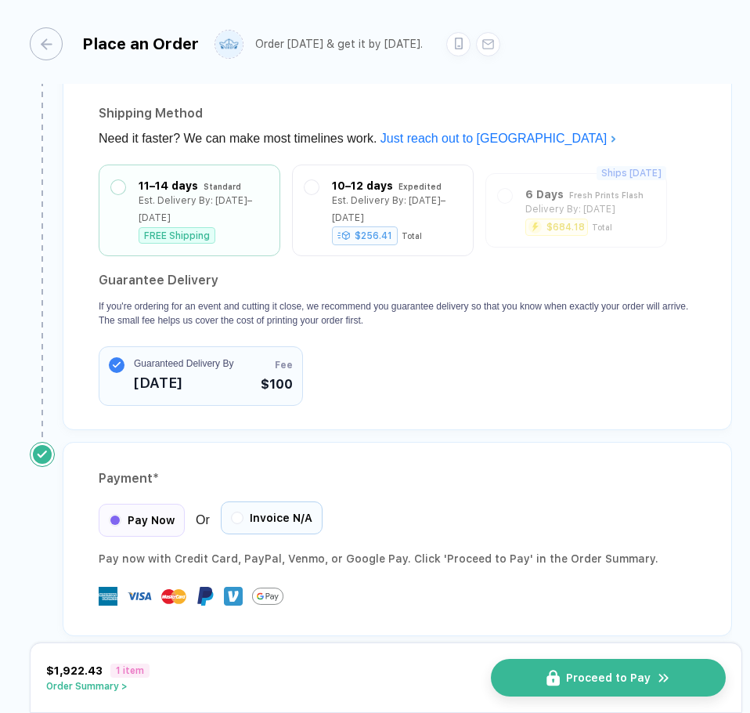
click at [240, 513] on div at bounding box center [237, 517] width 9 height 9
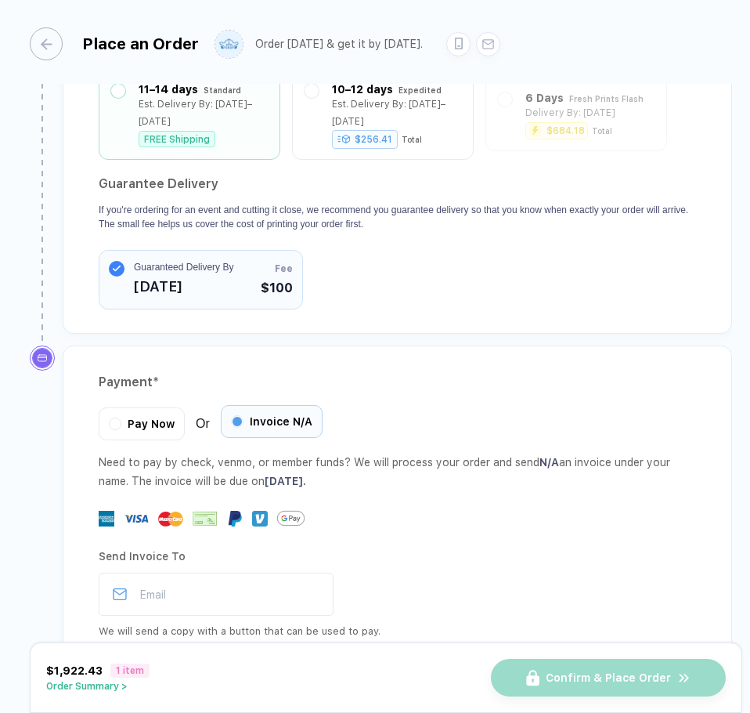
scroll to position [1464, 0]
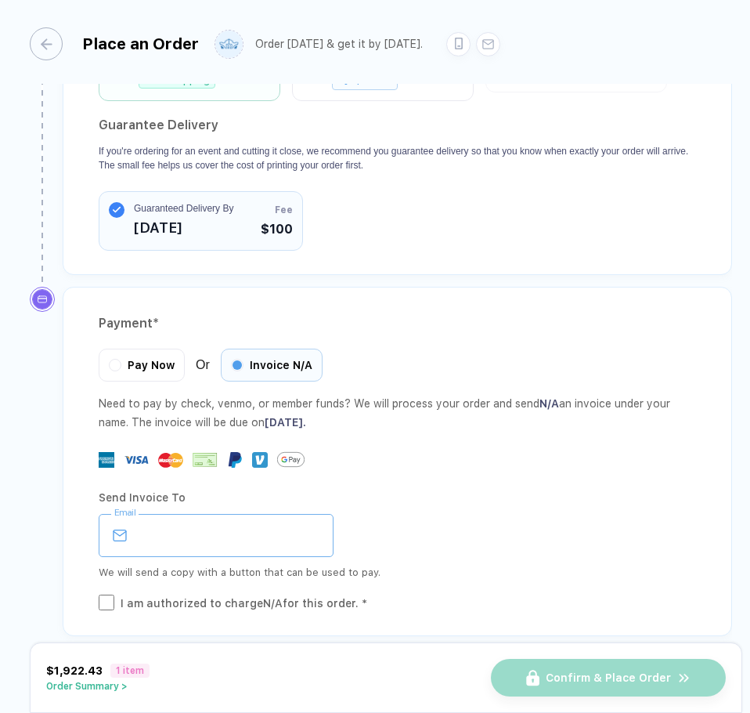
click at [240, 536] on input "email" at bounding box center [216, 535] width 235 height 43
click at [424, 485] on div "Send Invoice To" at bounding box center [397, 497] width 597 height 25
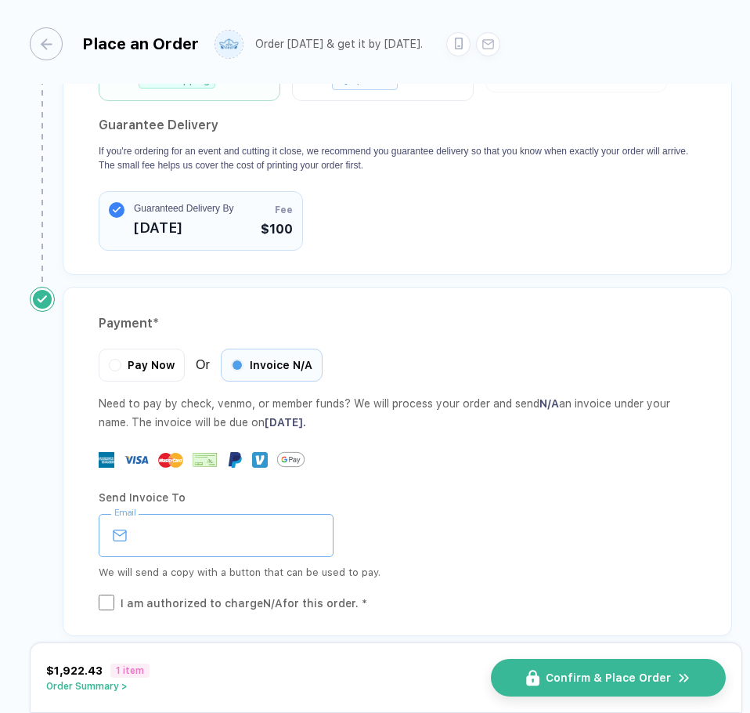
click at [164, 514] on input "email" at bounding box center [216, 535] width 235 height 43
click at [475, 485] on div "Send Invoice To" at bounding box center [397, 497] width 597 height 25
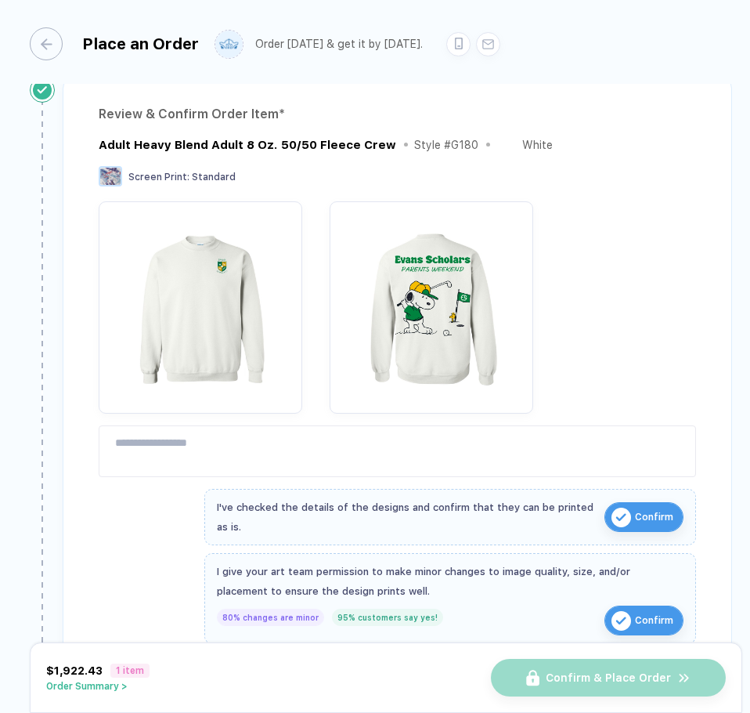
scroll to position [133, 0]
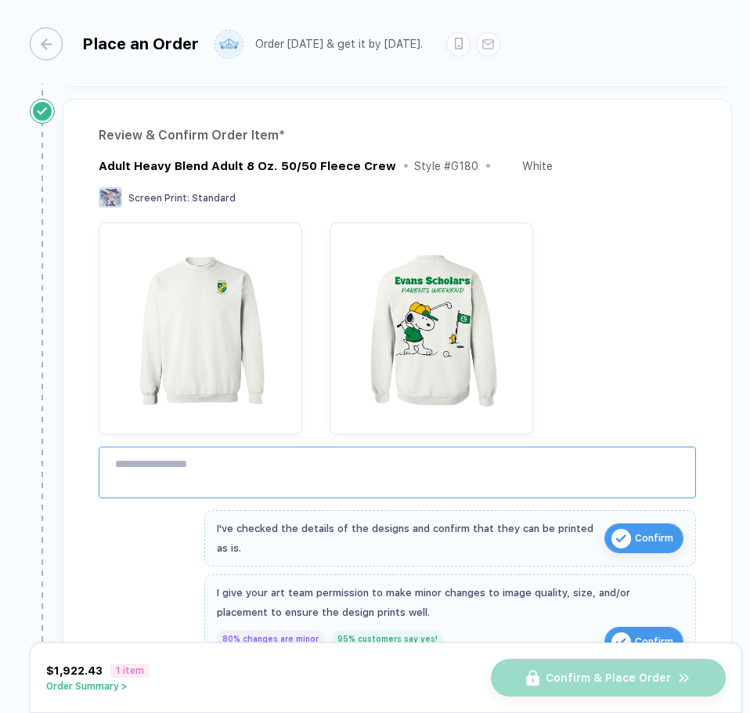
click at [358, 459] on textarea at bounding box center [397, 472] width 597 height 52
type textarea "*"
click at [417, 464] on textarea "**********" at bounding box center [395, 472] width 593 height 52
drag, startPoint x: 417, startPoint y: 464, endPoint x: 395, endPoint y: 493, distance: 36.5
click at [395, 506] on div "**********" at bounding box center [397, 398] width 669 height 598
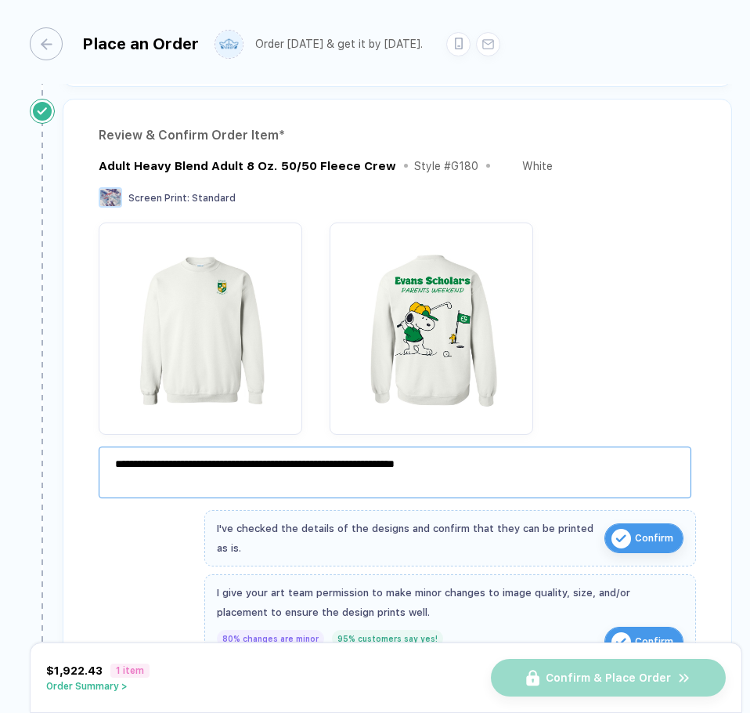
click at [411, 461] on textarea "**********" at bounding box center [395, 472] width 593 height 52
click at [424, 467] on textarea "**********" at bounding box center [395, 472] width 593 height 52
click at [225, 462] on textarea "**********" at bounding box center [395, 472] width 593 height 52
click at [326, 489] on textarea "**********" at bounding box center [395, 472] width 593 height 52
click at [245, 469] on textarea "**********" at bounding box center [395, 472] width 593 height 52
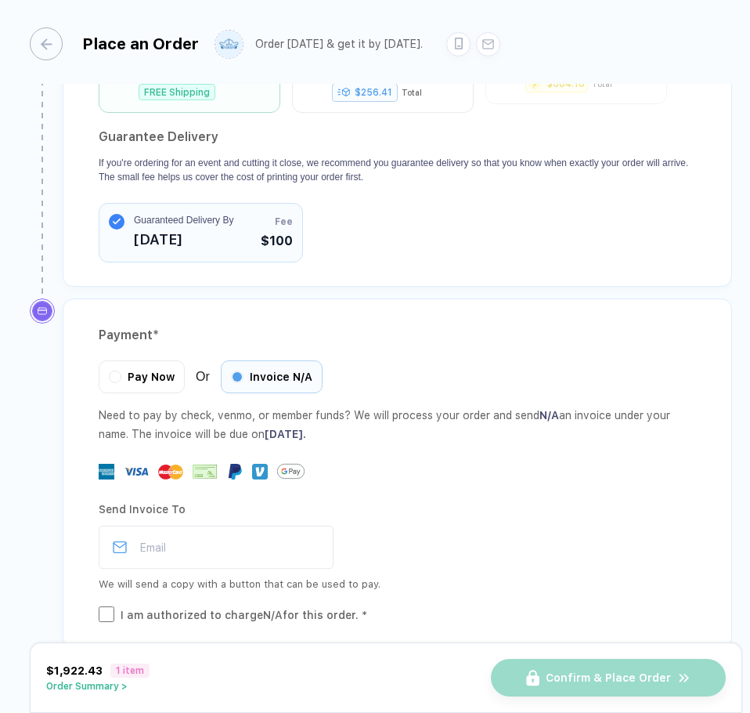
scroll to position [1464, 0]
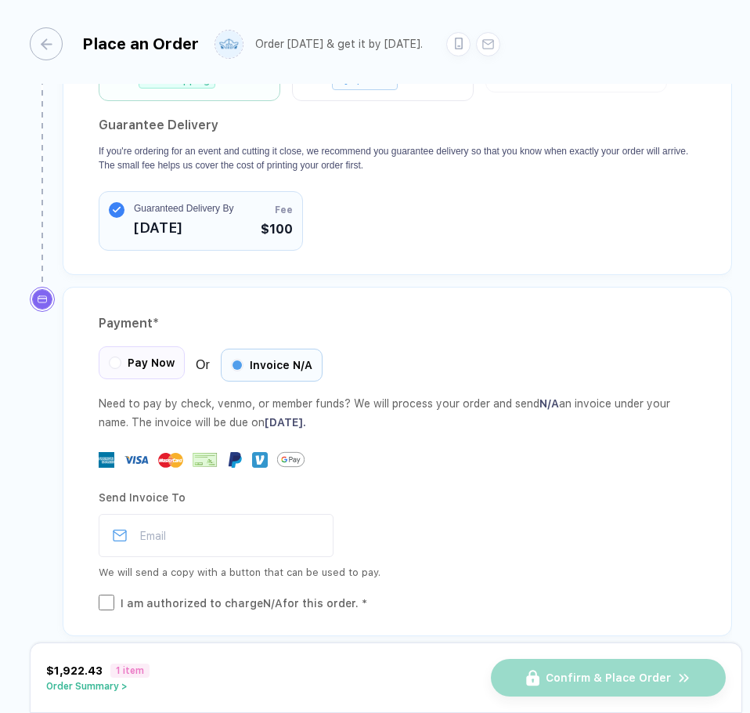
type textarea "**********"
click at [154, 352] on div "Pay Now" at bounding box center [142, 364] width 86 height 33
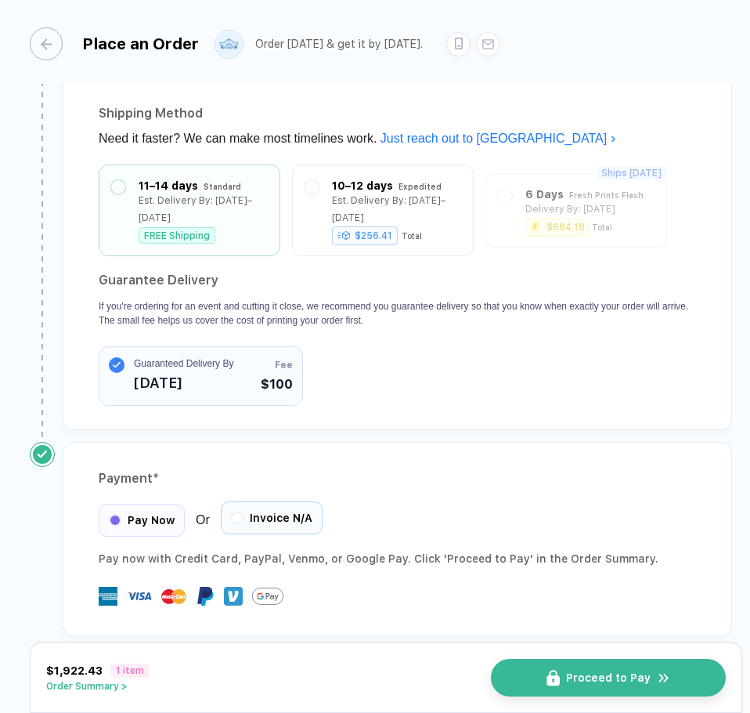
click at [280, 501] on div "Invoice N/A" at bounding box center [272, 517] width 102 height 33
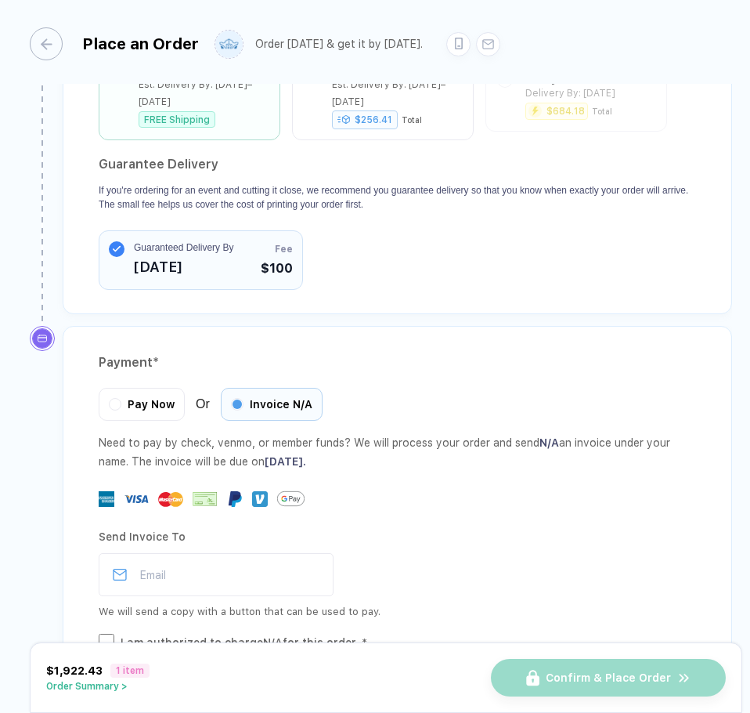
scroll to position [1464, 0]
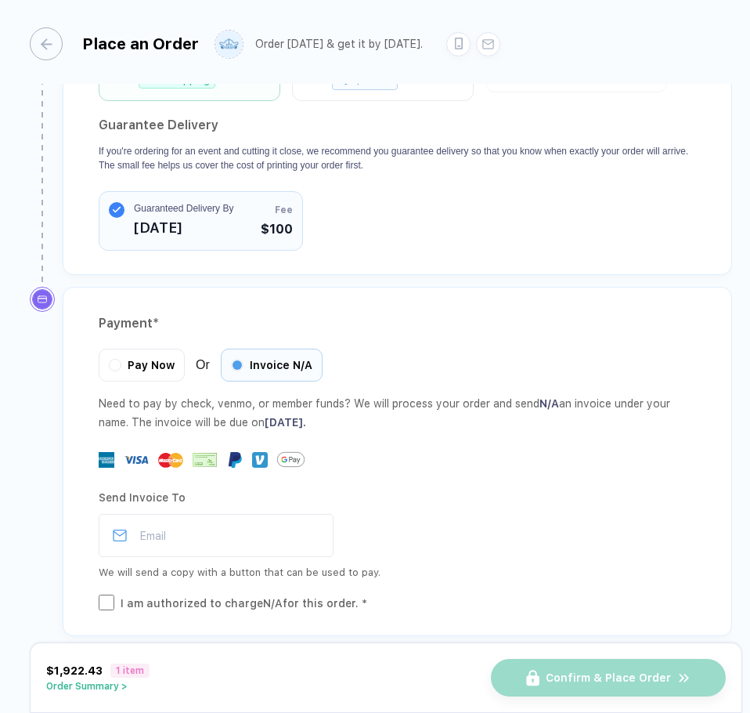
click at [119, 689] on button "Order Summary >" at bounding box center [97, 685] width 103 height 11
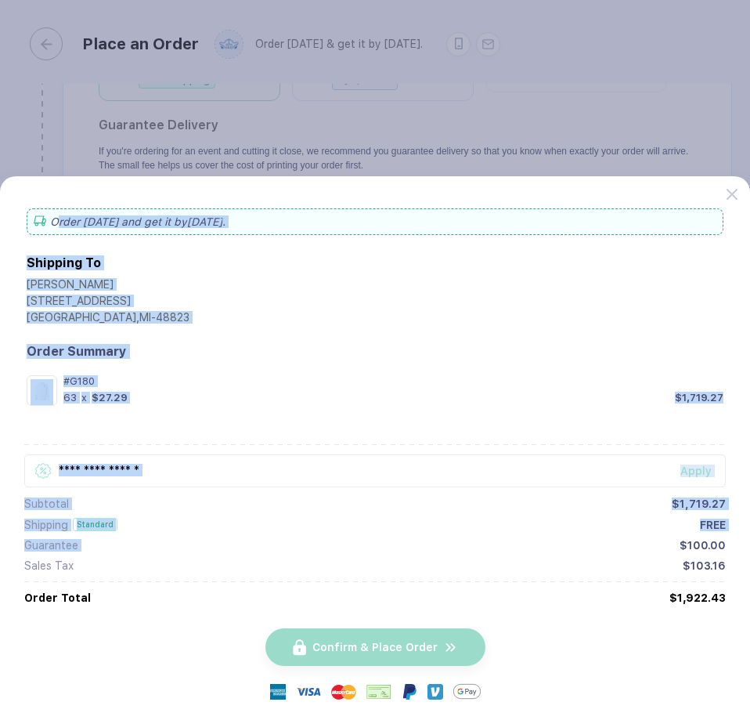
drag, startPoint x: 400, startPoint y: 193, endPoint x: 380, endPoint y: 543, distance: 349.8
click at [380, 543] on div "Order [DATE] and get it by [DATE] . Shipping To [PERSON_NAME] [STREET_ADDRESS] …" at bounding box center [375, 444] width 750 height 536
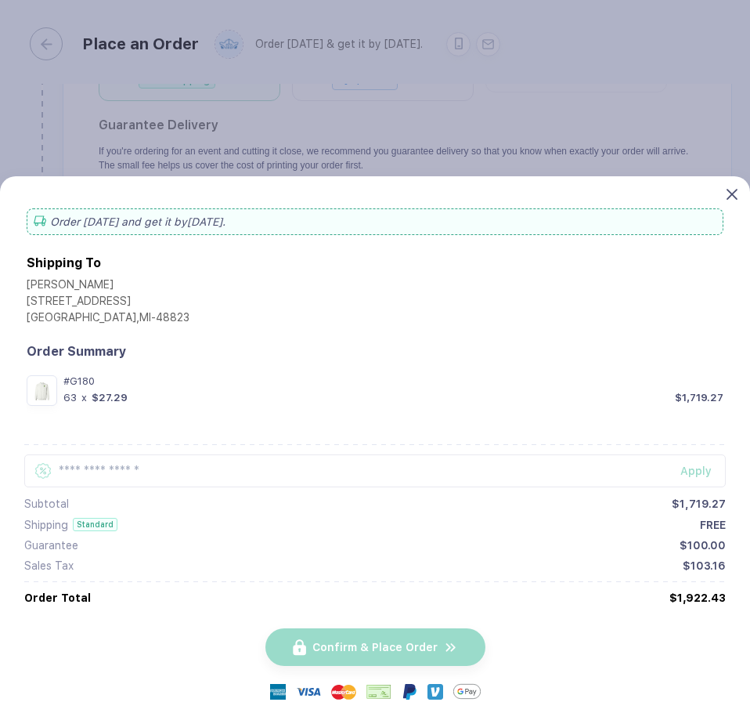
click at [727, 197] on icon at bounding box center [732, 194] width 11 height 11
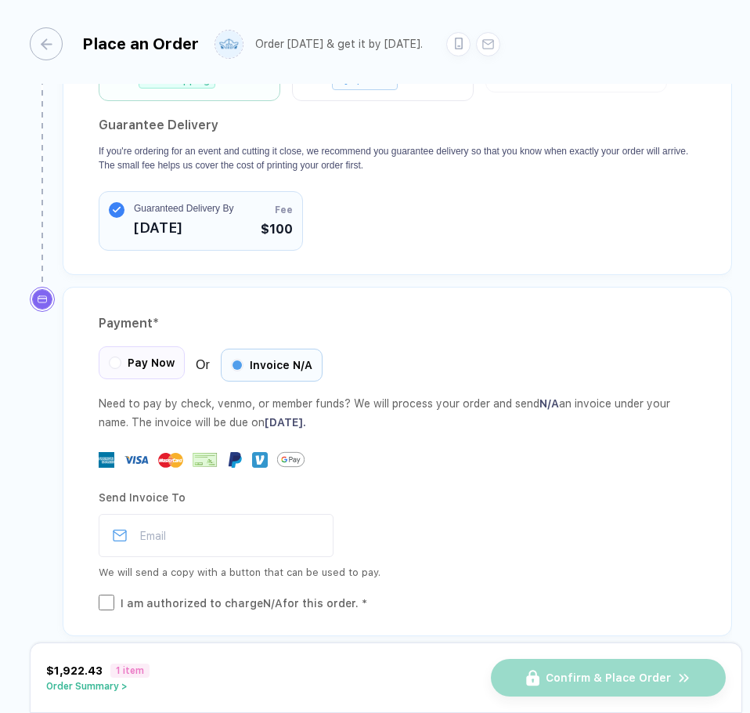
click at [132, 346] on div "Pay Now" at bounding box center [142, 362] width 86 height 33
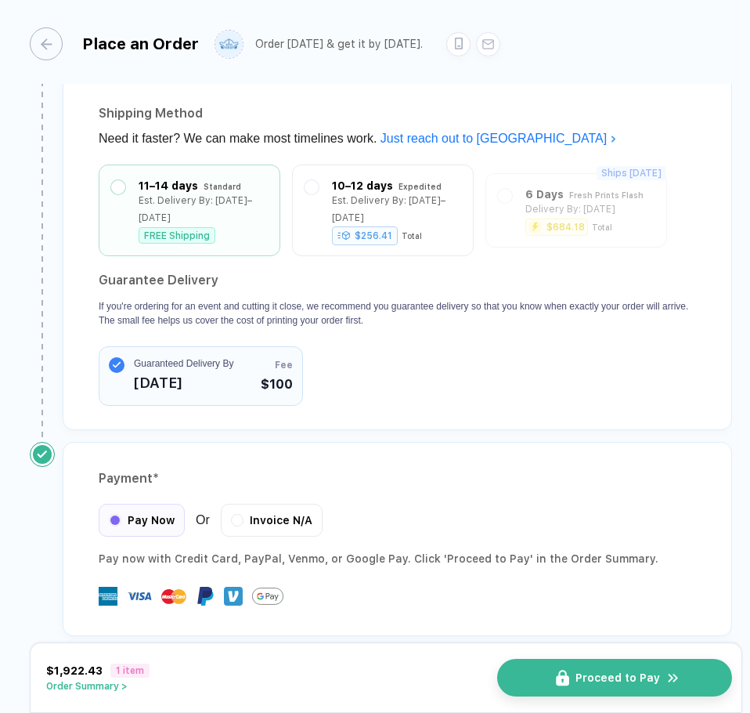
click at [606, 668] on button "Proceed to Pay" at bounding box center [614, 677] width 235 height 38
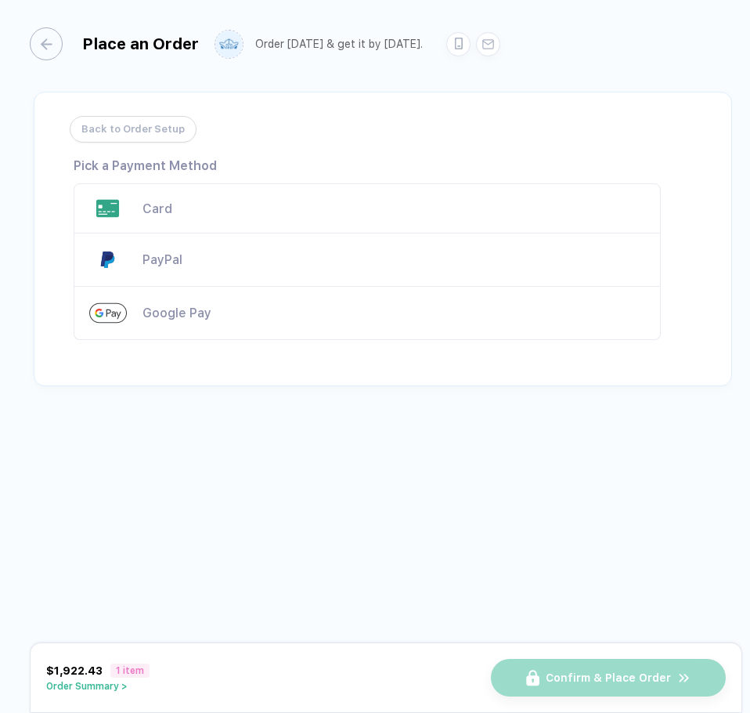
click at [233, 193] on div "Card" at bounding box center [367, 208] width 587 height 50
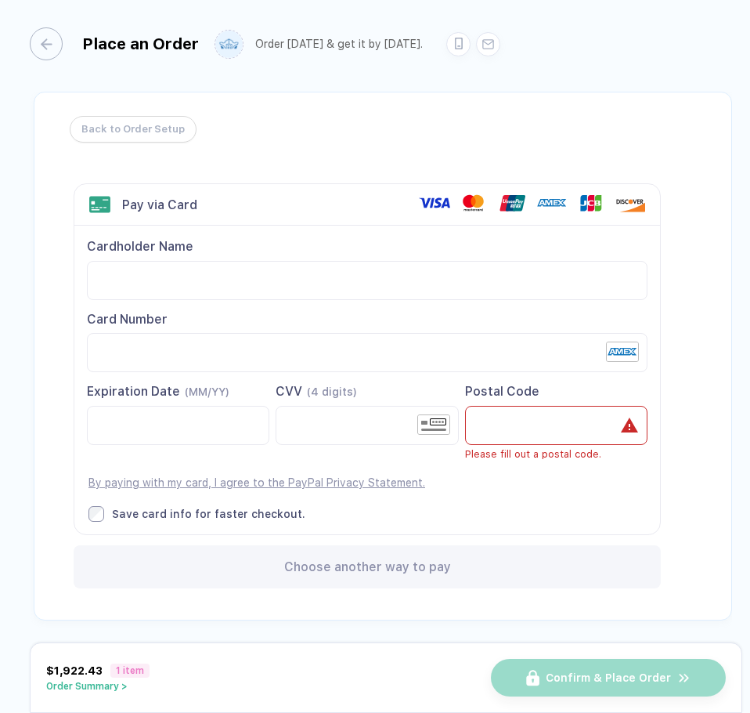
click at [546, 377] on div "Cardholder Name Card Number Expiration Date (MM/YY)" at bounding box center [367, 379] width 586 height 308
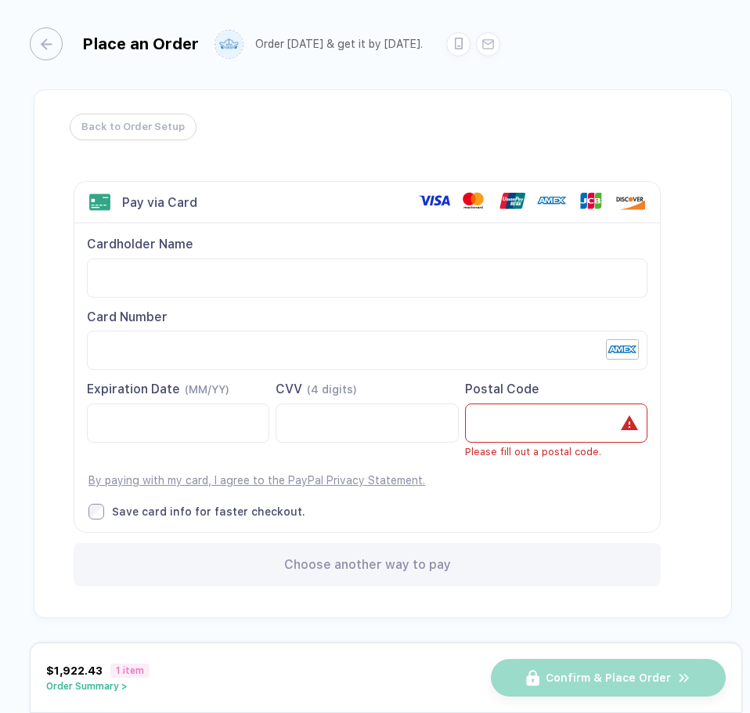
scroll to position [3, 0]
click at [393, 114] on div "Back to Order Setup Visa MasterCard Union Pay American Express JCB Discover Din…" at bounding box center [383, 352] width 698 height 529
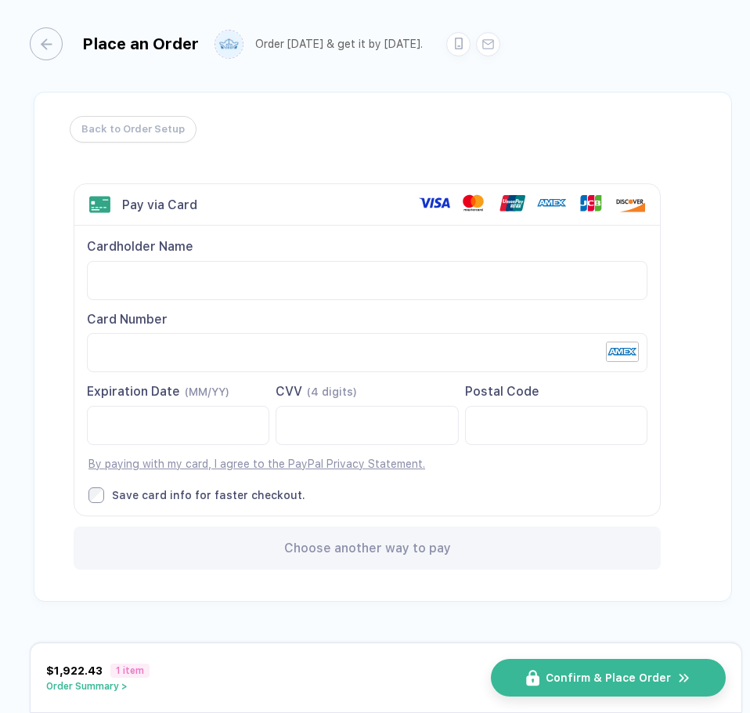
click at [408, 507] on div "Cardholder Name Card Number Expiration Date (MM/YY)" at bounding box center [367, 369] width 586 height 289
click at [642, 668] on button "Confirm & Place Order" at bounding box center [614, 677] width 235 height 38
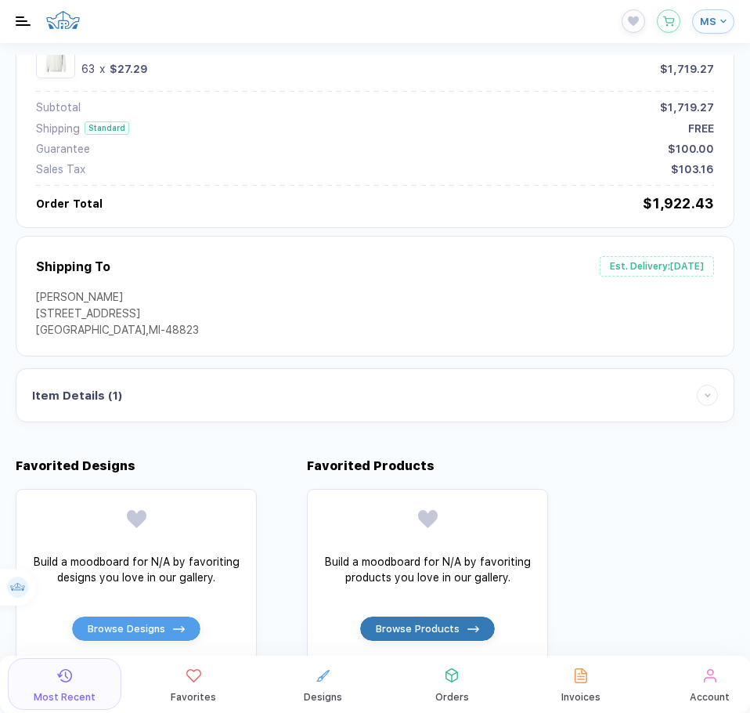
scroll to position [157, 0]
